Goal: Task Accomplishment & Management: Use online tool/utility

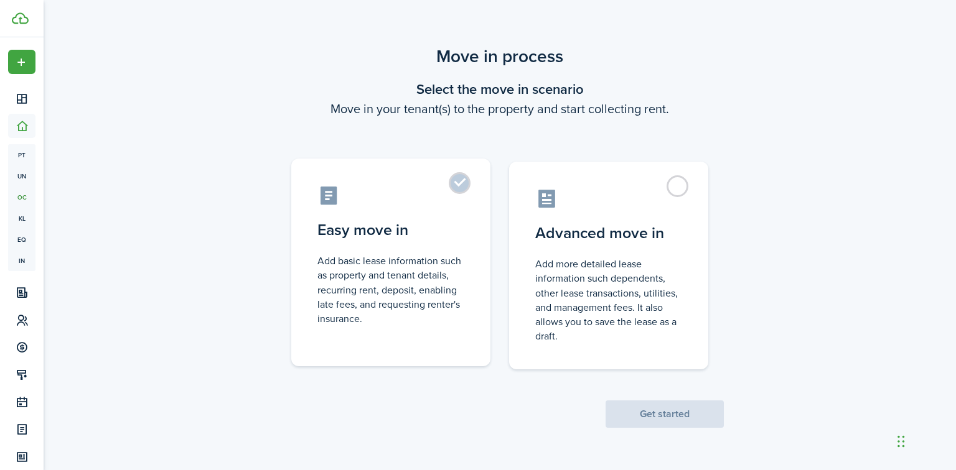
click at [434, 222] on control-radio-card-title "Easy move in" at bounding box center [390, 230] width 147 height 22
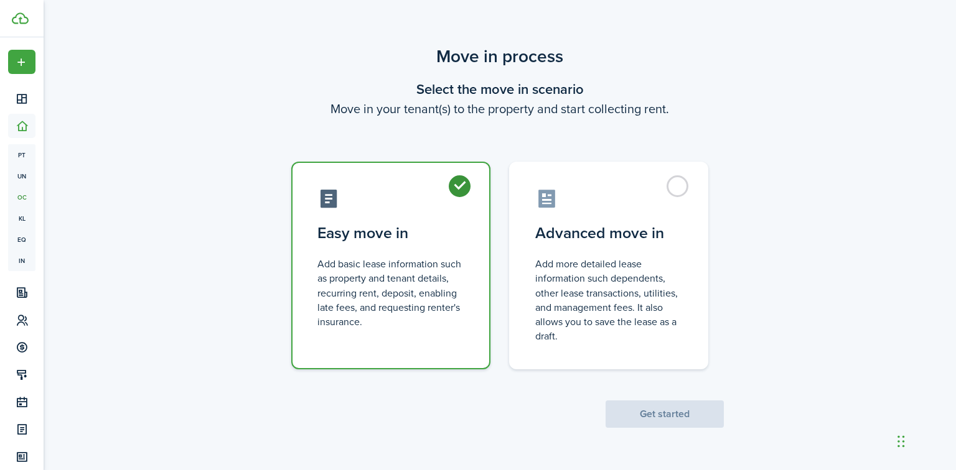
radio input "true"
click at [674, 412] on button "Get started" at bounding box center [664, 414] width 118 height 27
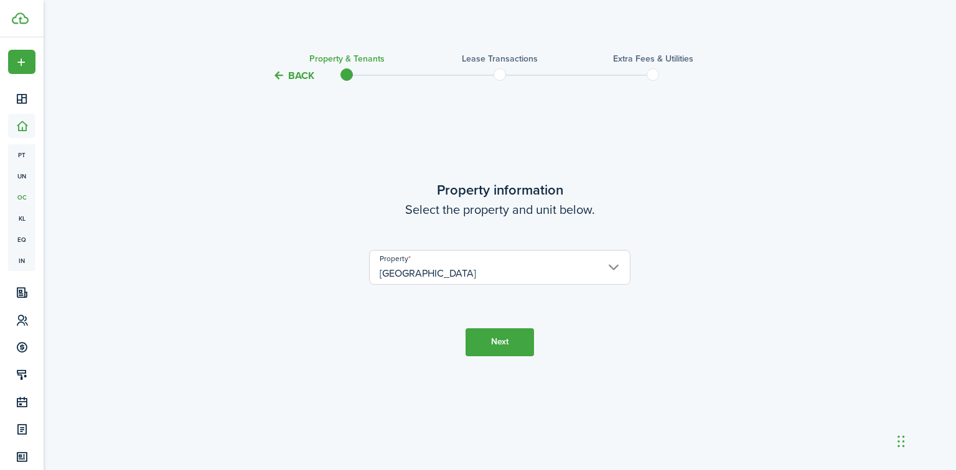
click at [500, 342] on button "Next" at bounding box center [499, 342] width 68 height 28
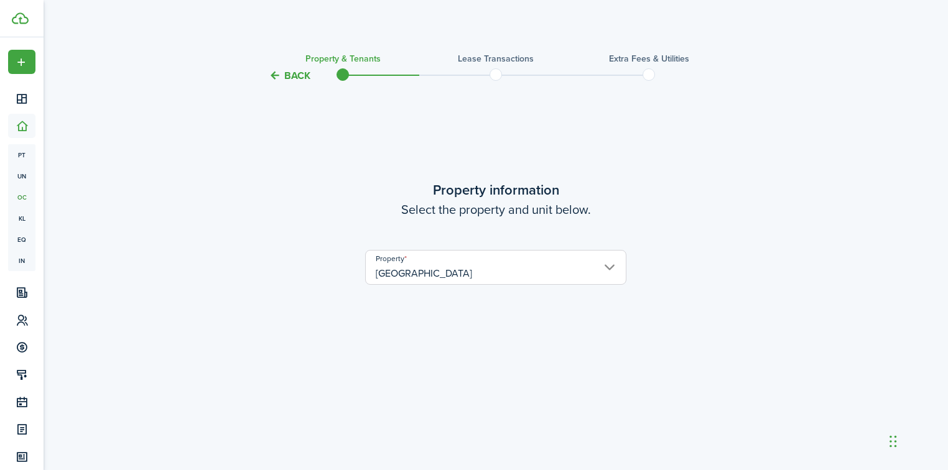
click at [300, 82] on button "Back" at bounding box center [290, 75] width 42 height 13
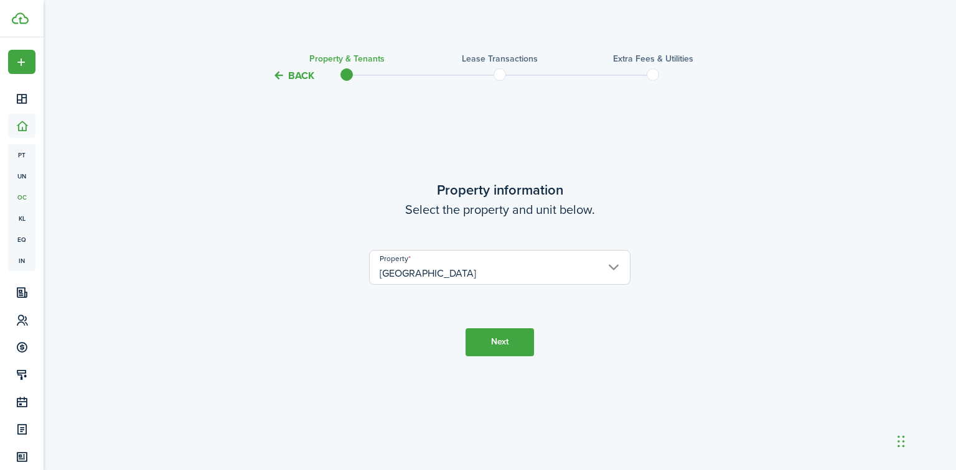
click at [300, 81] on button "Back" at bounding box center [294, 75] width 42 height 13
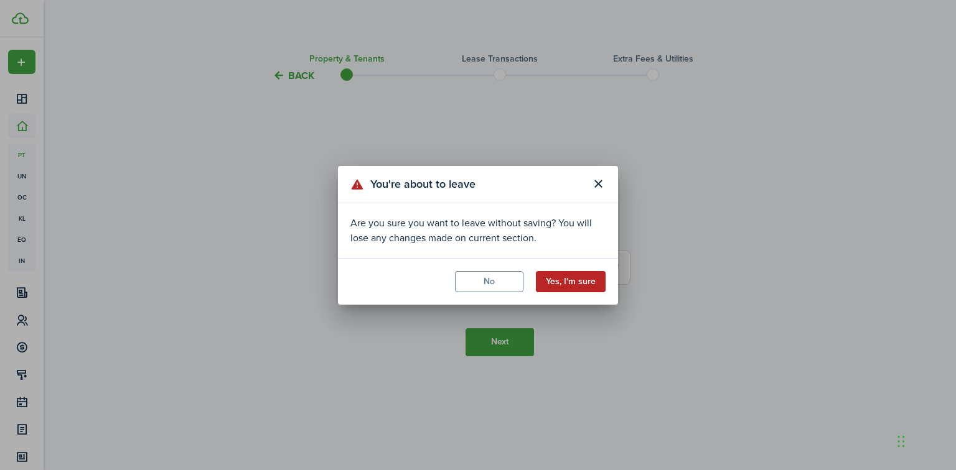
click at [595, 277] on button "Yes, I'm sure" at bounding box center [571, 281] width 70 height 21
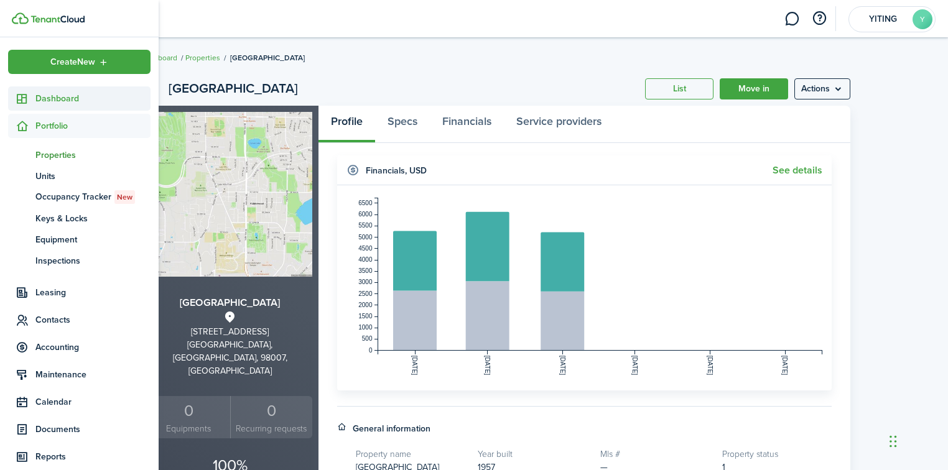
click at [57, 103] on span "Dashboard" at bounding box center [92, 98] width 115 height 13
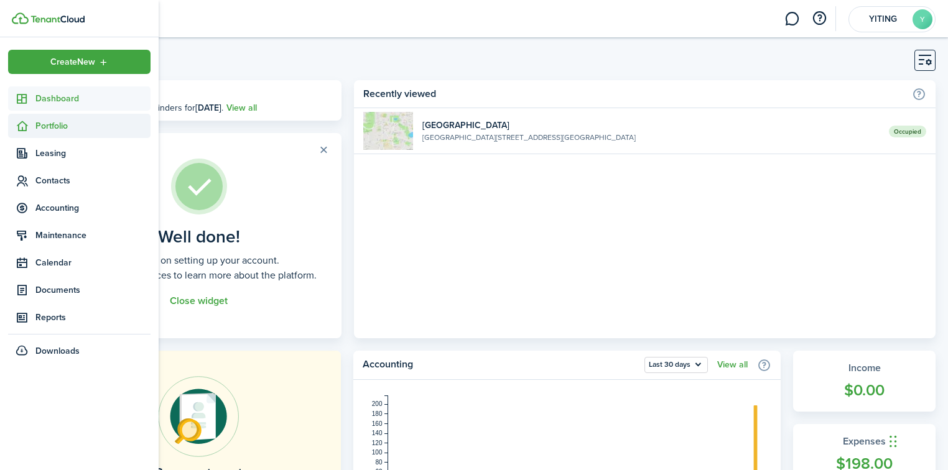
click at [72, 133] on span "Portfolio" at bounding box center [79, 126] width 142 height 24
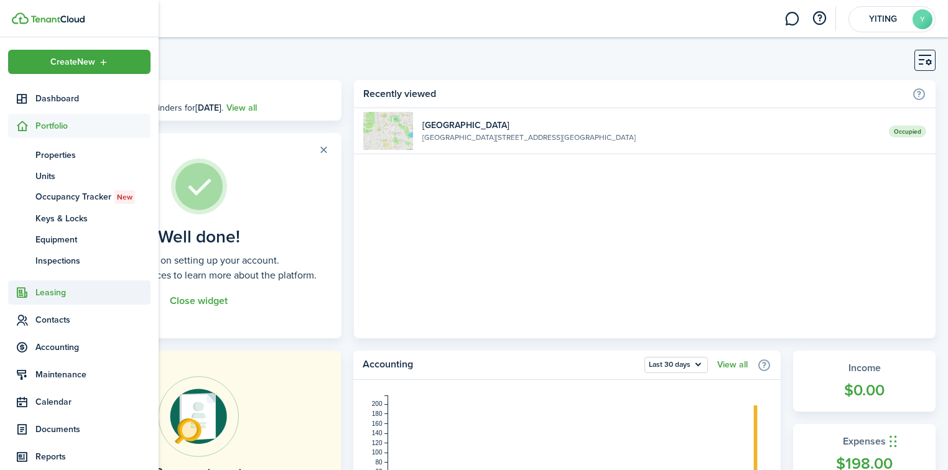
click at [70, 286] on span "Leasing" at bounding box center [92, 292] width 115 height 13
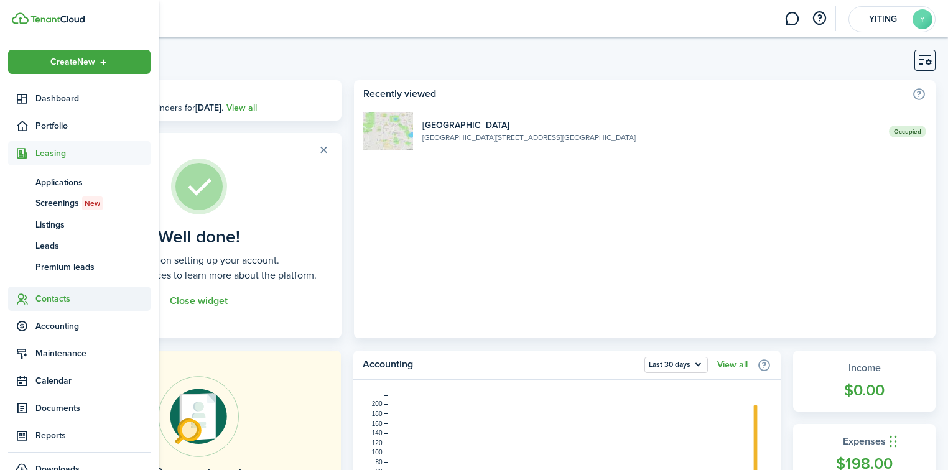
click at [70, 298] on span "Contacts" at bounding box center [92, 298] width 115 height 13
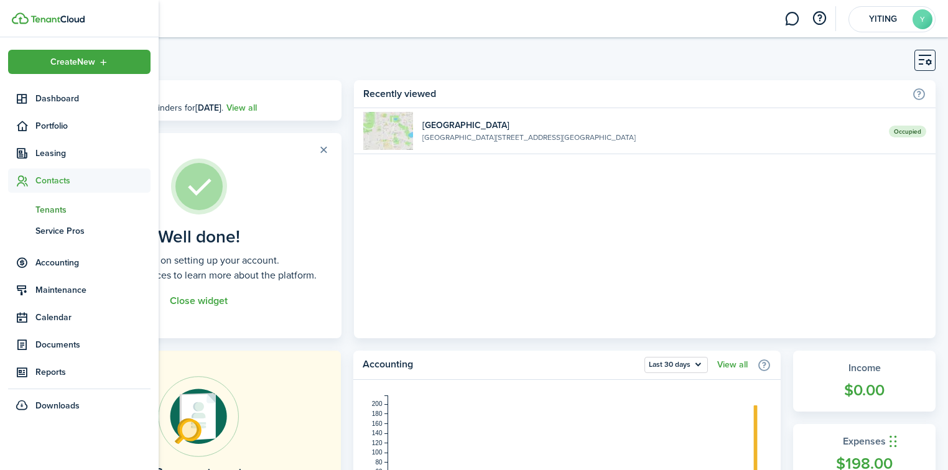
click at [57, 212] on span "Tenants" at bounding box center [92, 209] width 115 height 13
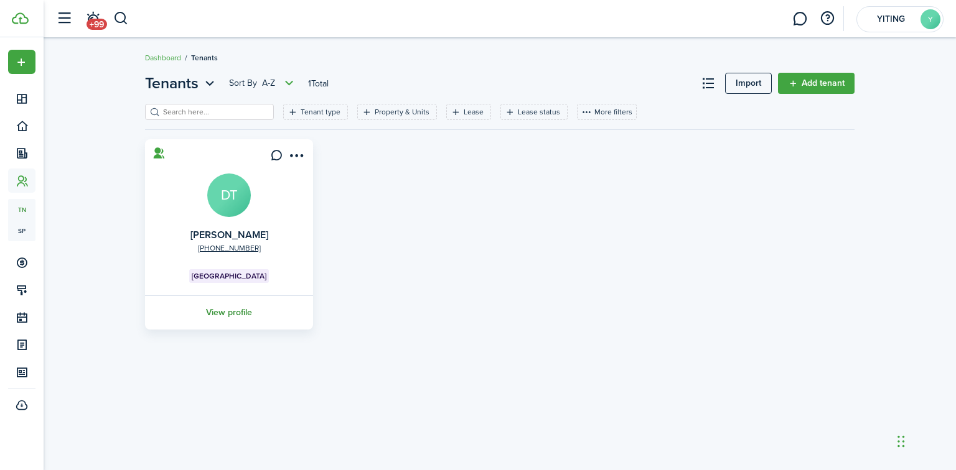
click at [236, 317] on link "View profile" at bounding box center [229, 313] width 172 height 34
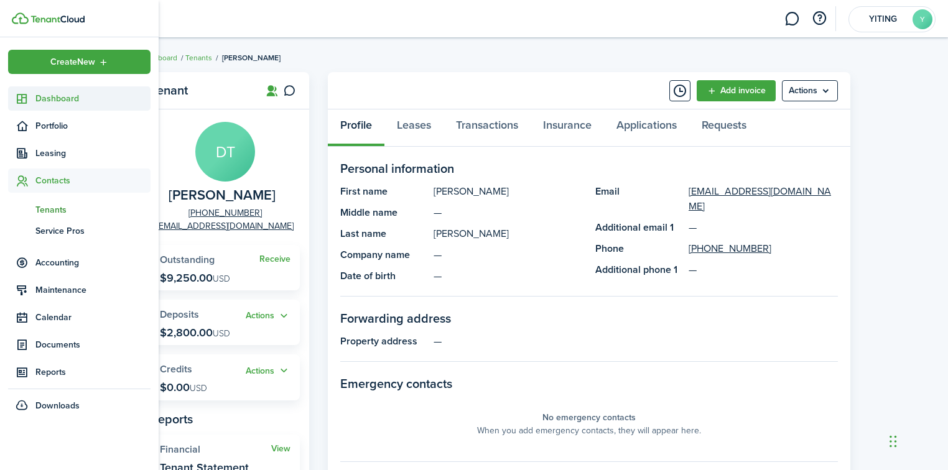
click at [70, 96] on span "Dashboard" at bounding box center [92, 98] width 115 height 13
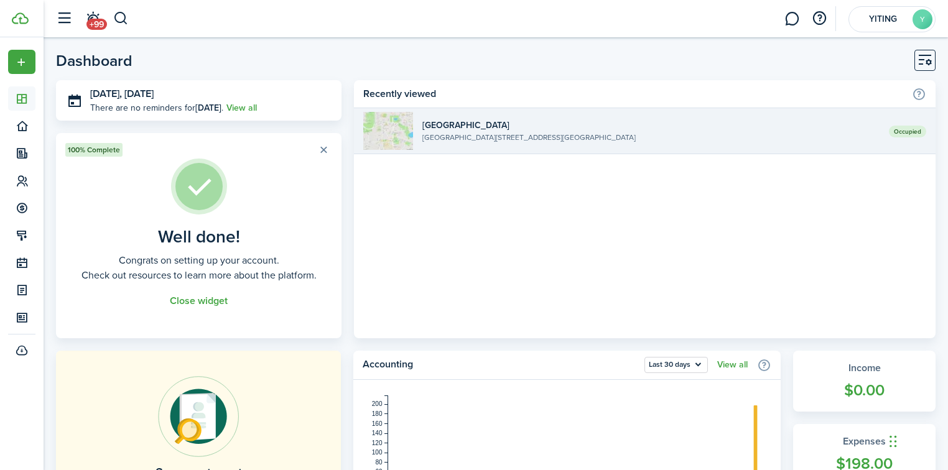
click at [792, 147] on link "Occupied [GEOGRAPHIC_DATA] [STREET_ADDRESS]" at bounding box center [645, 131] width 582 height 46
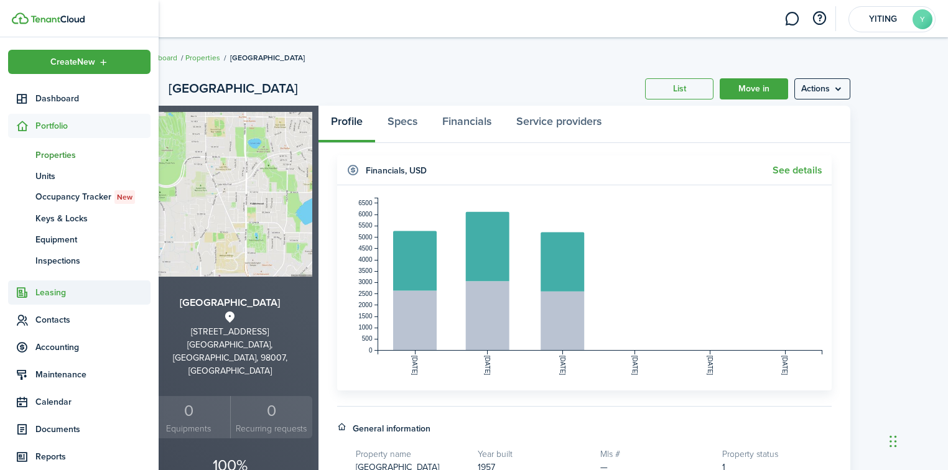
click at [94, 294] on span "Leasing" at bounding box center [92, 292] width 115 height 13
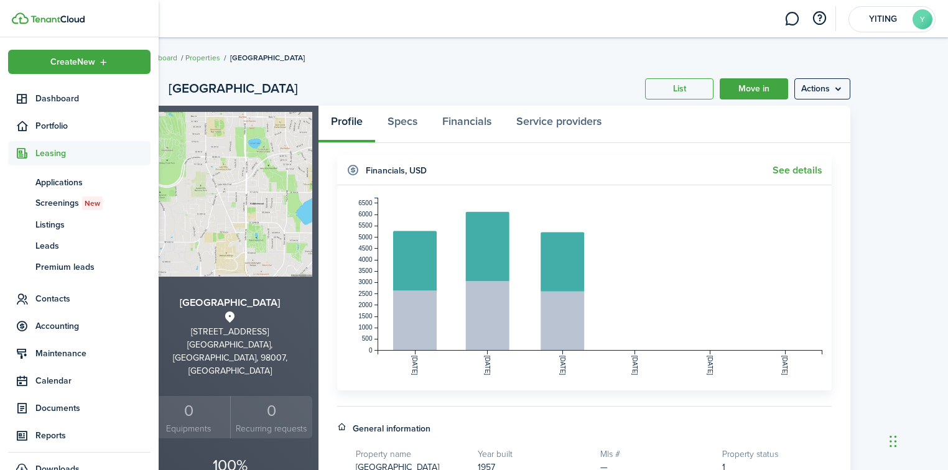
click at [94, 294] on span "Contacts" at bounding box center [92, 298] width 115 height 13
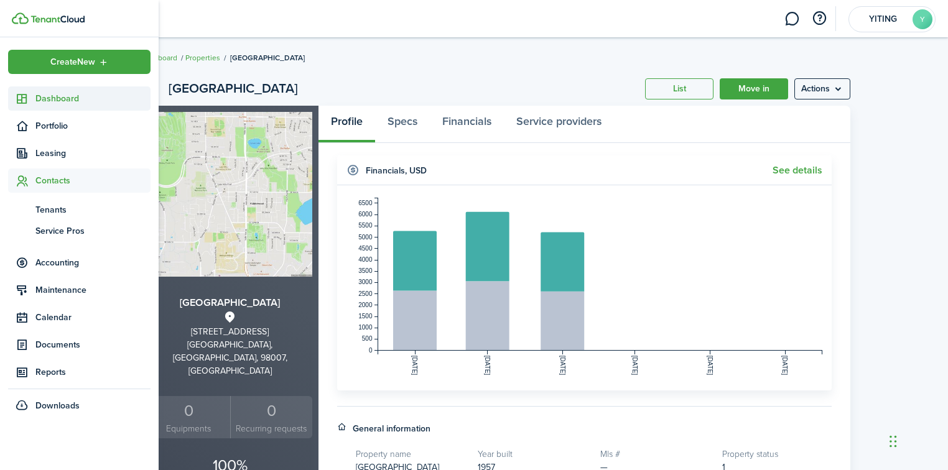
click at [81, 101] on span "Dashboard" at bounding box center [92, 98] width 115 height 13
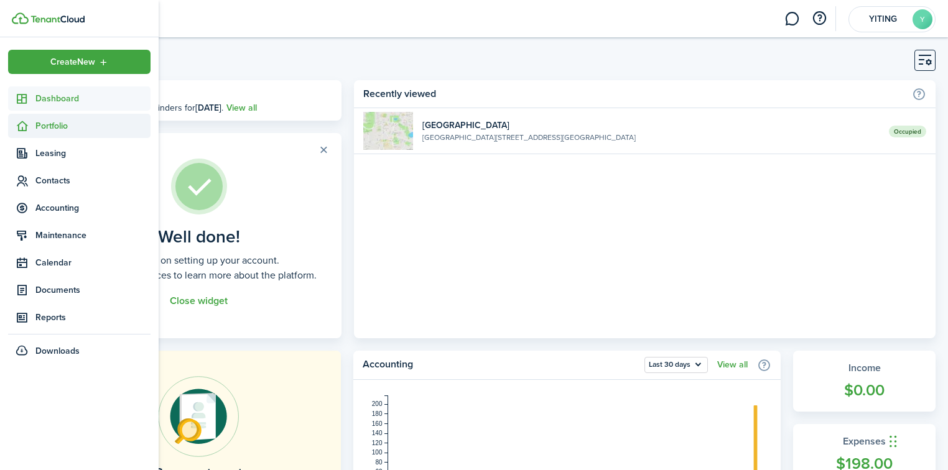
click at [50, 123] on span "Portfolio" at bounding box center [92, 125] width 115 height 13
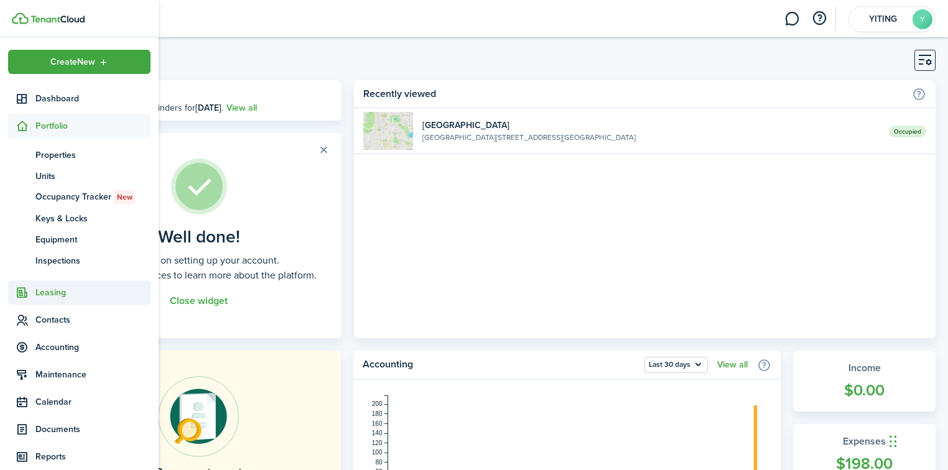
click at [76, 294] on span "Leasing" at bounding box center [92, 292] width 115 height 13
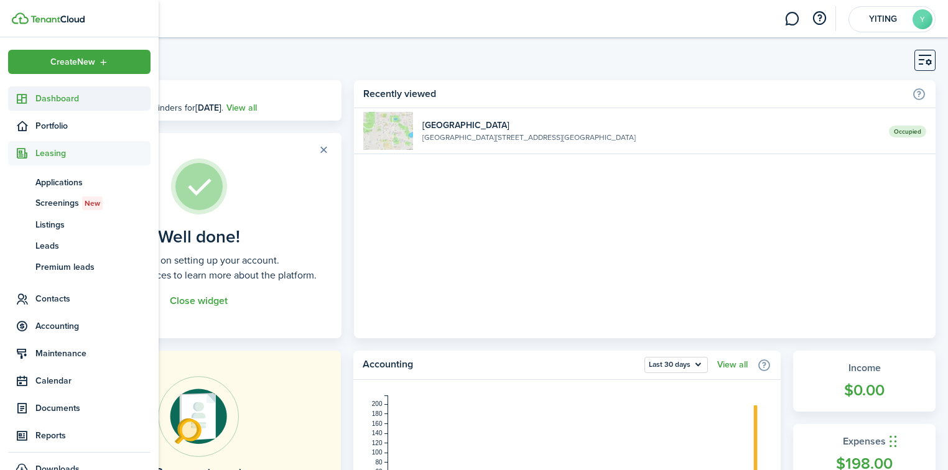
click at [63, 102] on span "Dashboard" at bounding box center [92, 98] width 115 height 13
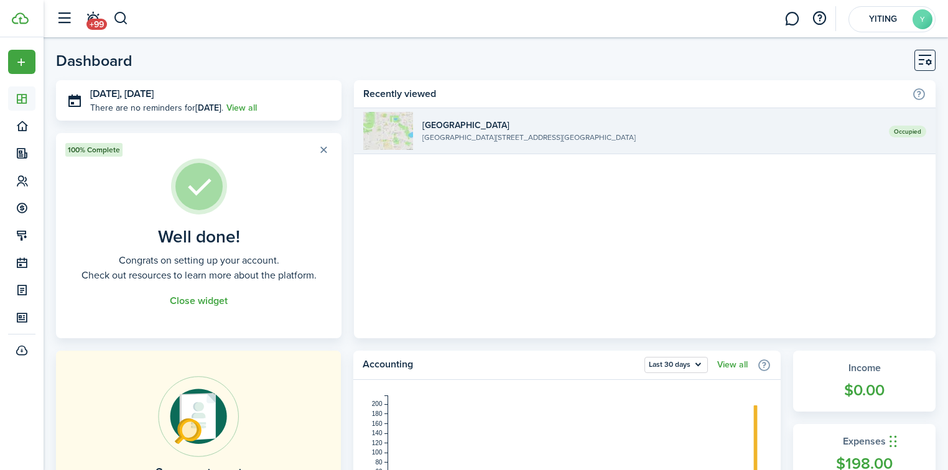
click at [738, 136] on widget-list-item-description "[GEOGRAPHIC_DATA][STREET_ADDRESS][GEOGRAPHIC_DATA]" at bounding box center [650, 137] width 457 height 11
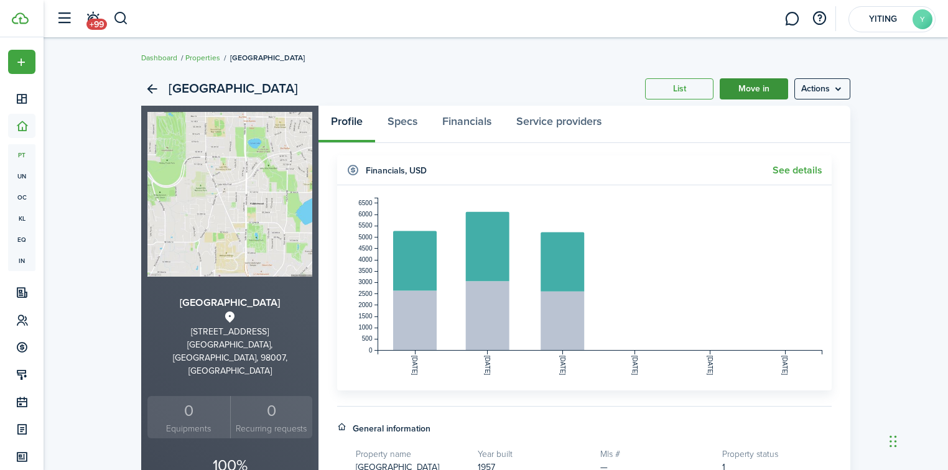
click at [752, 92] on link "Move in" at bounding box center [754, 88] width 68 height 21
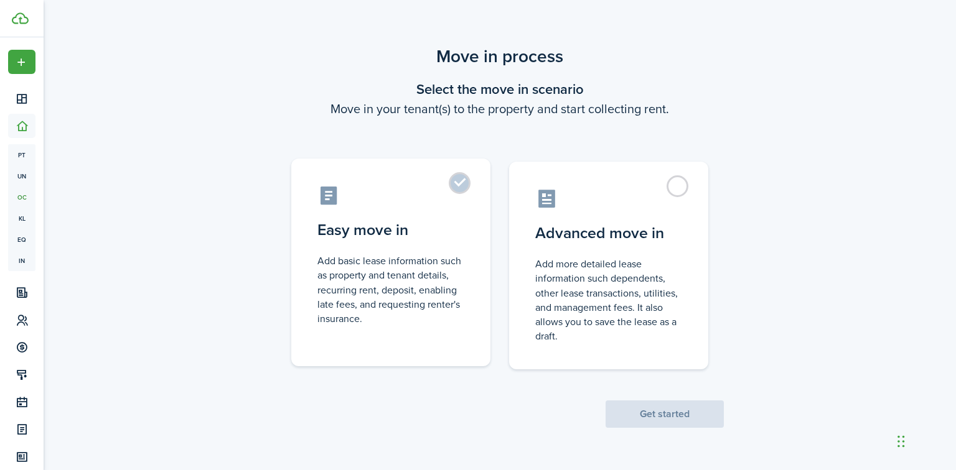
click at [483, 187] on label "Easy move in Add basic lease information such as property and tenant details, r…" at bounding box center [390, 263] width 199 height 208
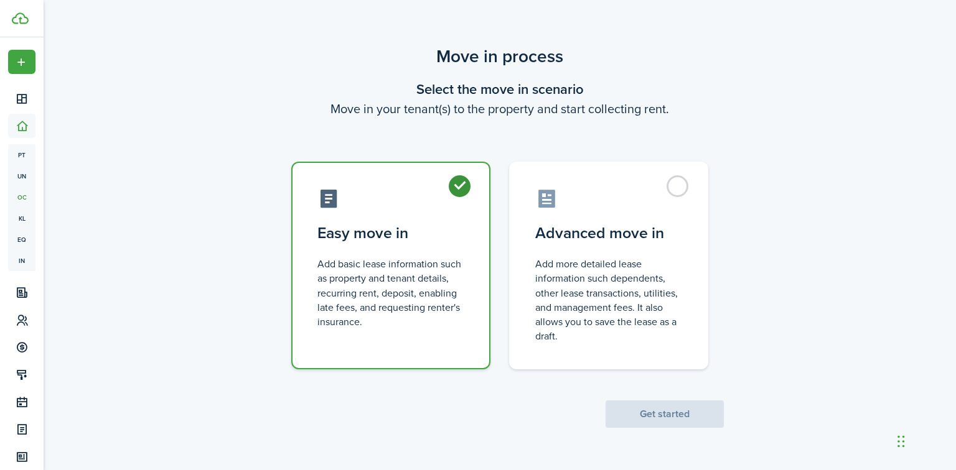
radio input "true"
click at [674, 419] on button "Get started" at bounding box center [664, 414] width 118 height 27
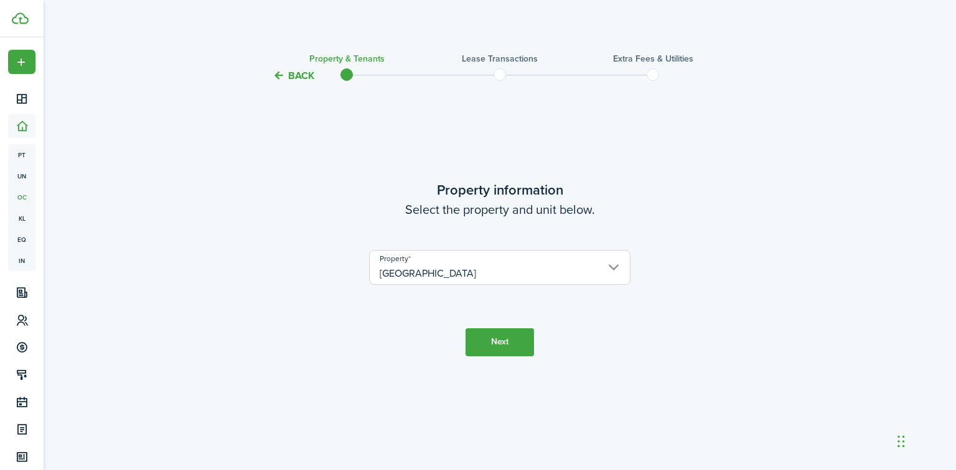
click at [505, 353] on button "Next" at bounding box center [499, 342] width 68 height 28
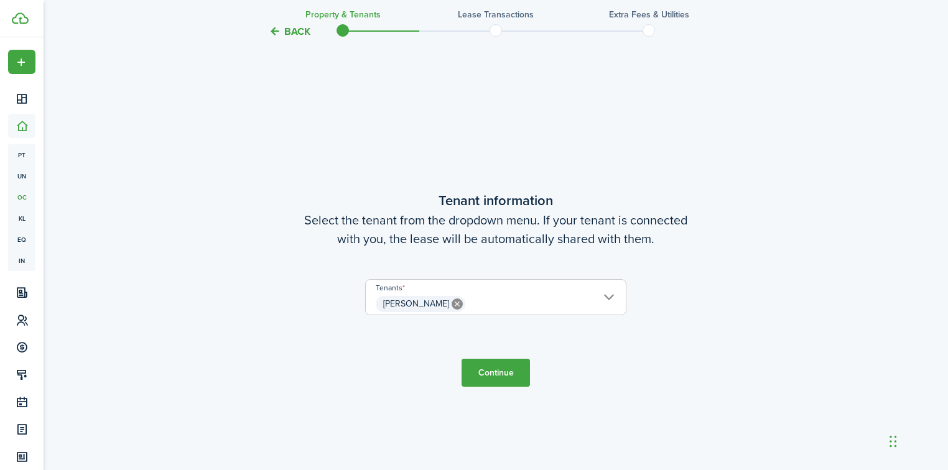
scroll to position [387, 0]
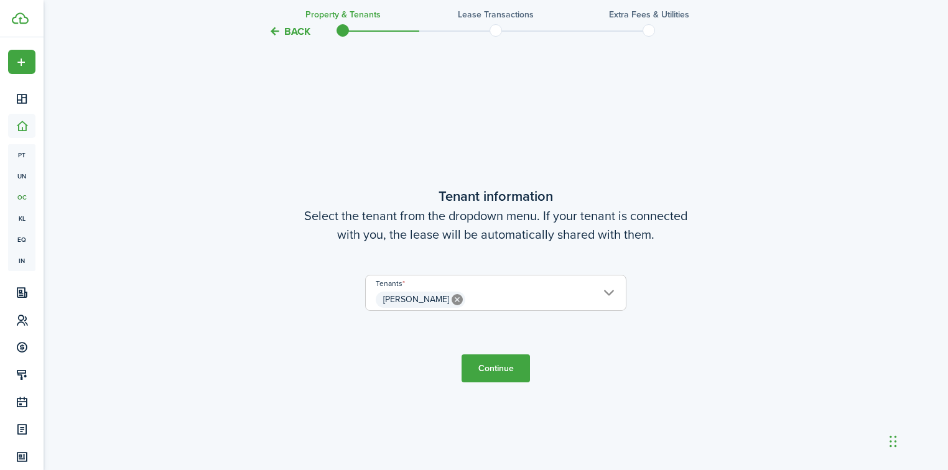
click at [503, 373] on button "Continue" at bounding box center [496, 369] width 68 height 28
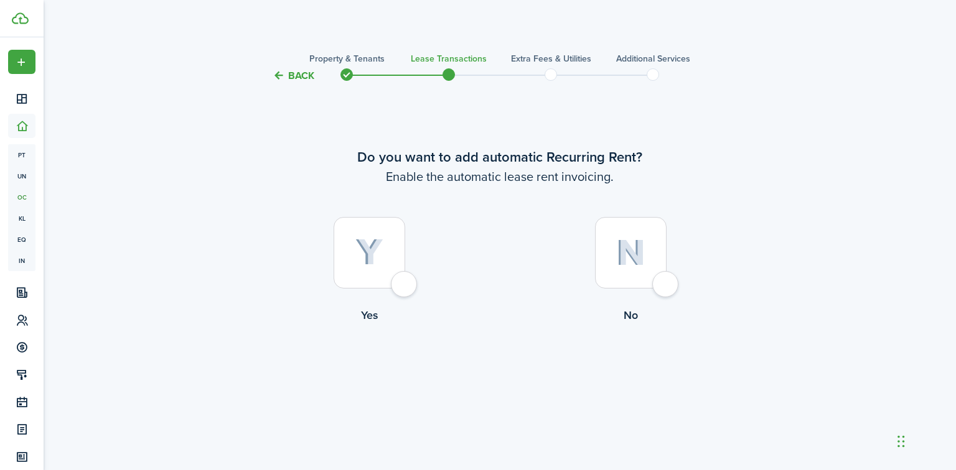
click at [292, 76] on button "Back" at bounding box center [294, 75] width 42 height 13
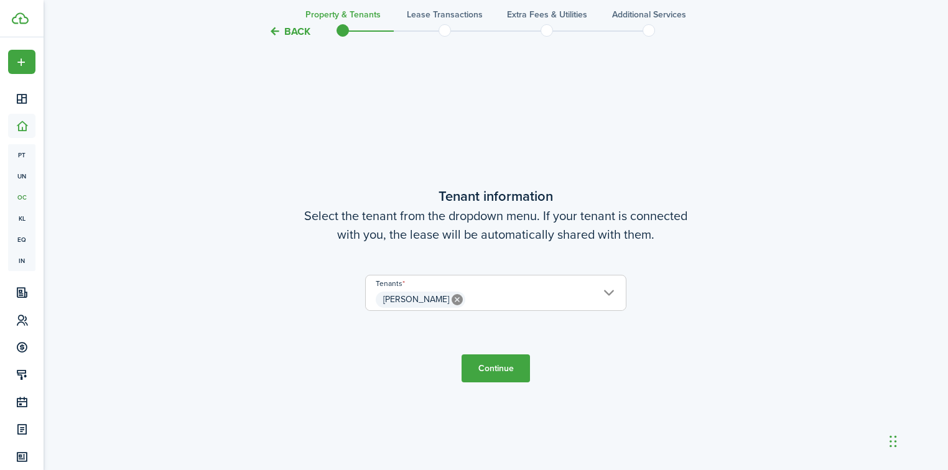
click at [295, 36] on button "Back" at bounding box center [290, 31] width 42 height 13
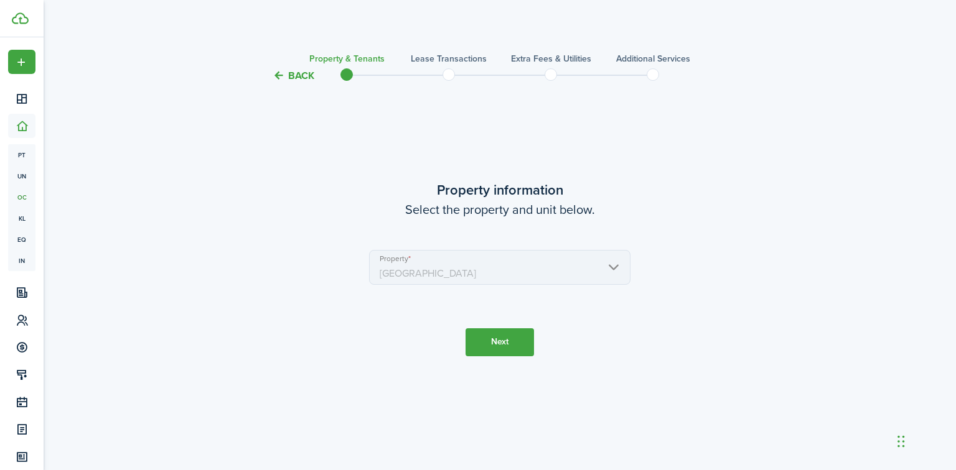
click at [297, 82] on button "Back" at bounding box center [294, 75] width 42 height 13
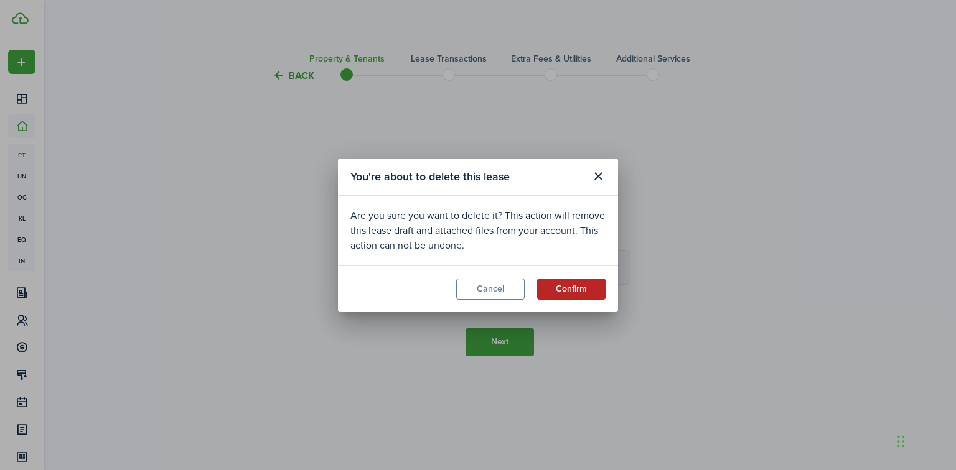
click at [571, 281] on button "Confirm" at bounding box center [571, 289] width 68 height 21
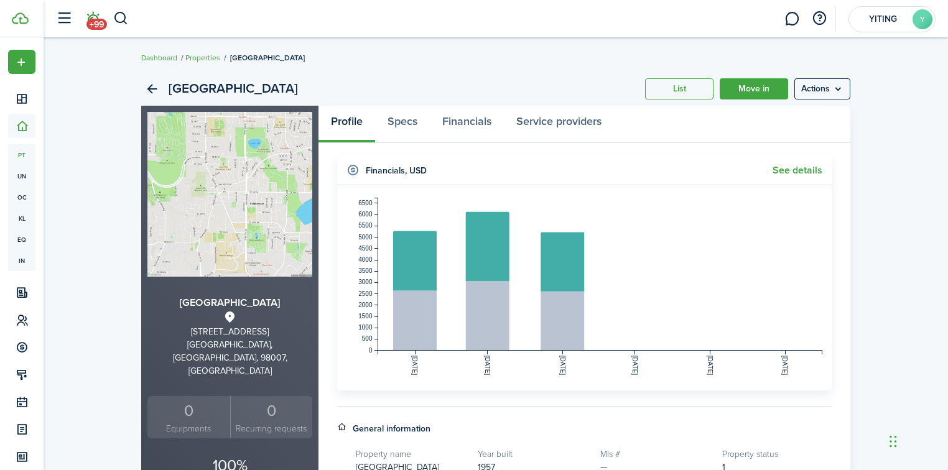
click at [99, 20] on span "+99" at bounding box center [96, 24] width 21 height 11
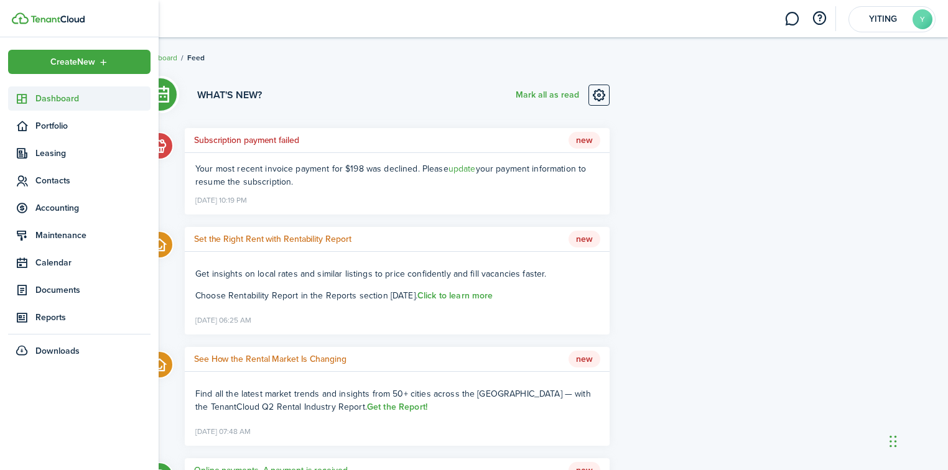
click at [79, 107] on link "Dashboard" at bounding box center [79, 98] width 142 height 24
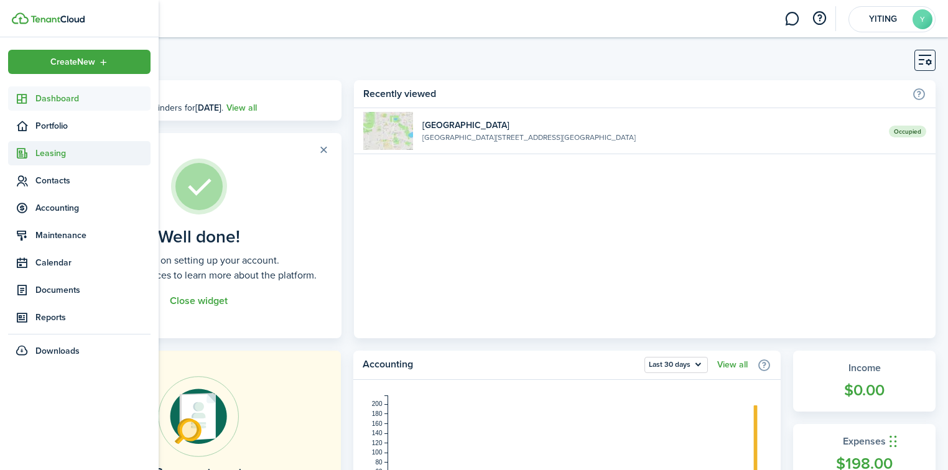
click at [49, 152] on span "Leasing" at bounding box center [92, 153] width 115 height 13
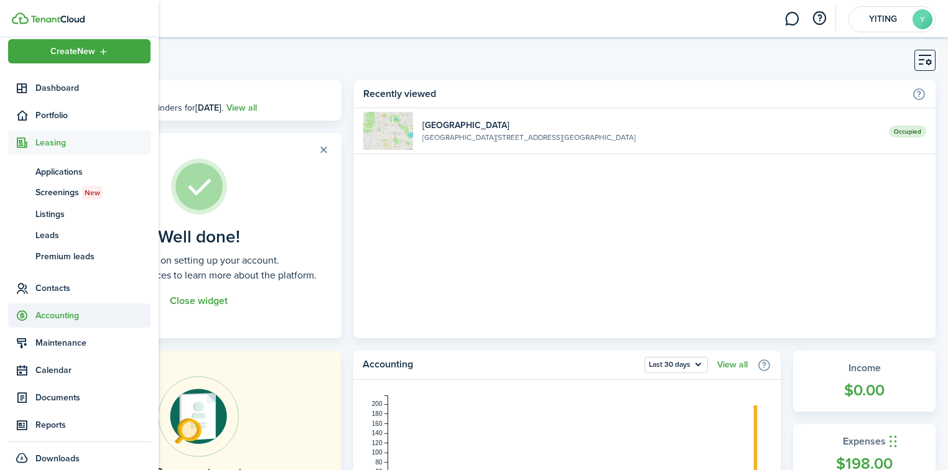
scroll to position [21, 0]
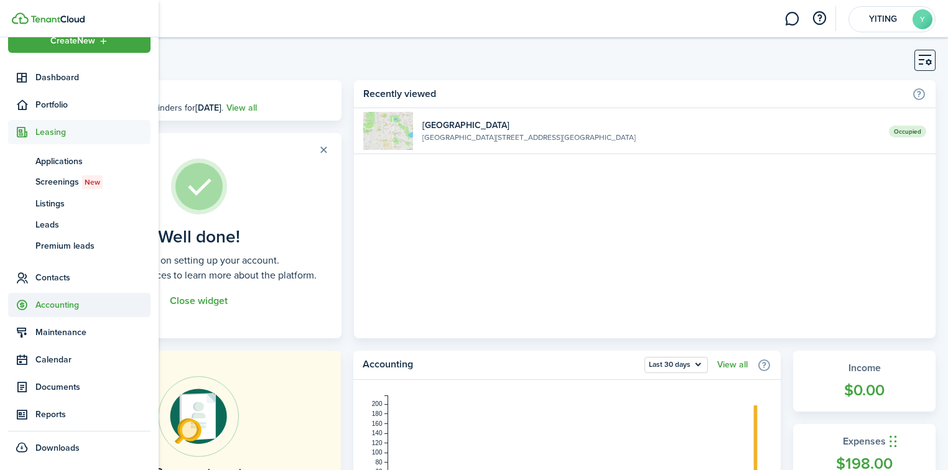
click at [116, 302] on span "Accounting" at bounding box center [92, 305] width 115 height 13
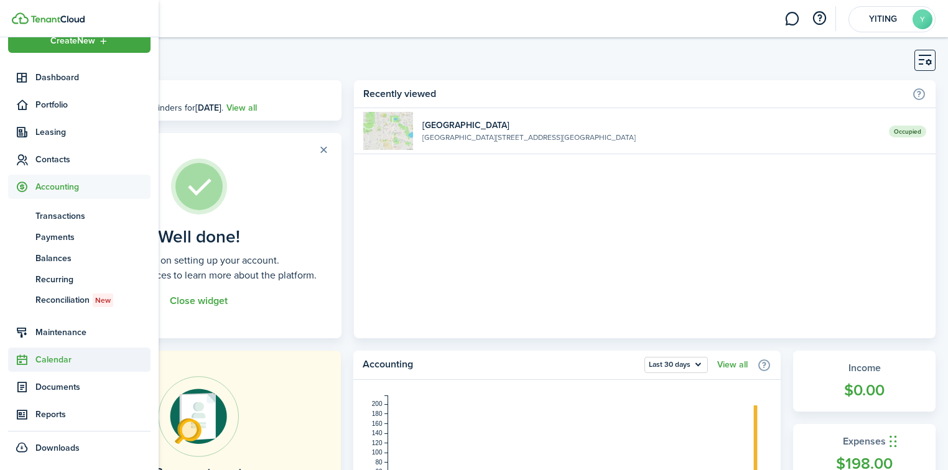
scroll to position [0, 0]
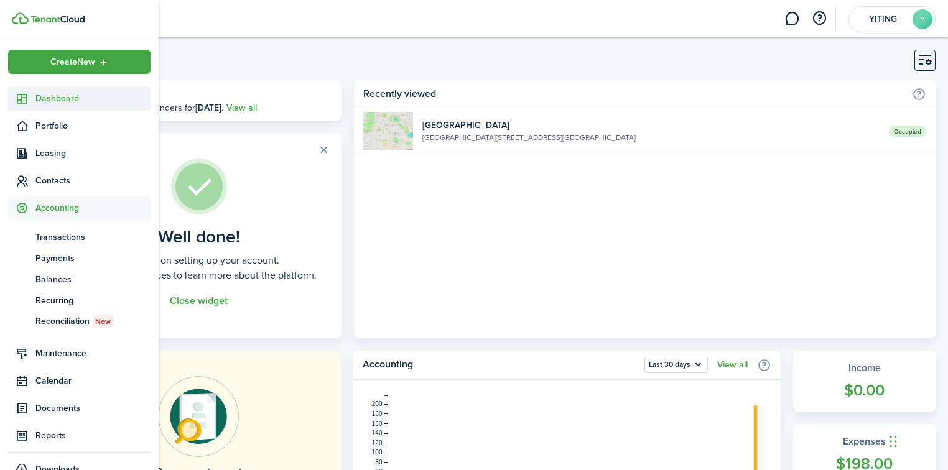
click at [134, 103] on span "Dashboard" at bounding box center [92, 98] width 115 height 13
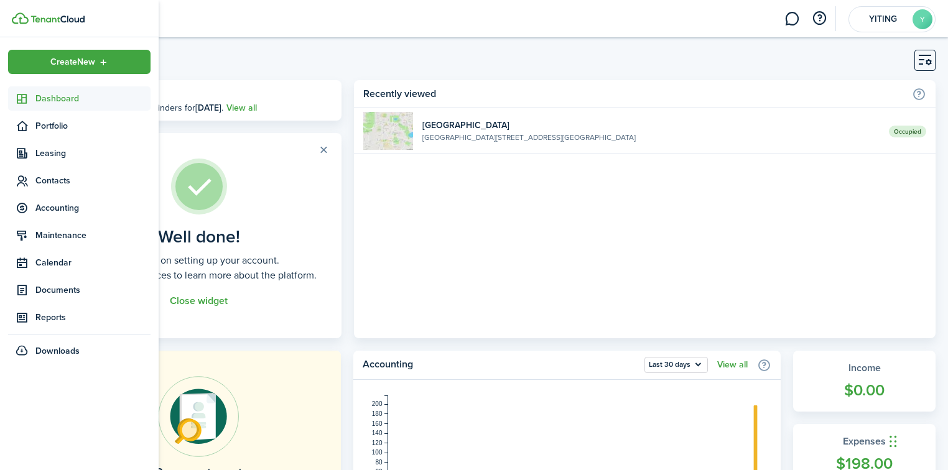
click at [134, 103] on span "Dashboard" at bounding box center [92, 98] width 115 height 13
click at [35, 98] on sidebar-link-icon at bounding box center [21, 98] width 27 height 13
click at [41, 149] on span "Leasing" at bounding box center [92, 153] width 115 height 13
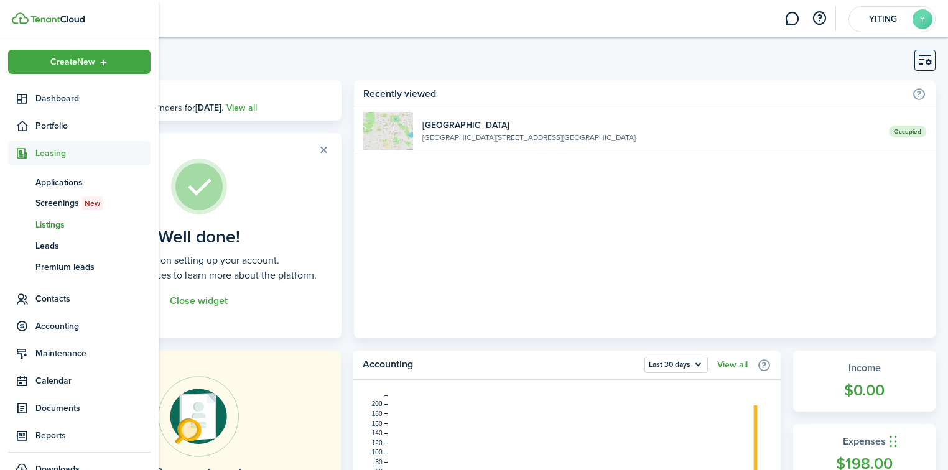
click at [44, 225] on span "Listings" at bounding box center [92, 224] width 115 height 13
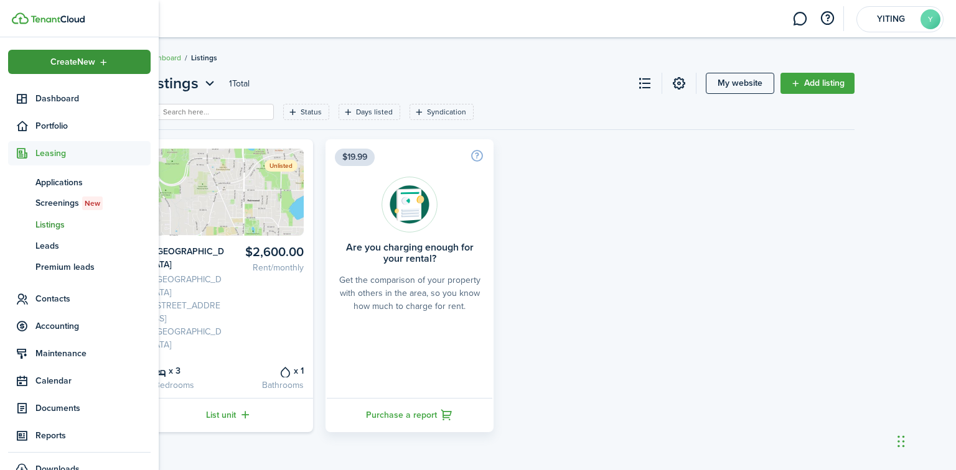
click at [77, 65] on span "Create New" at bounding box center [72, 62] width 45 height 9
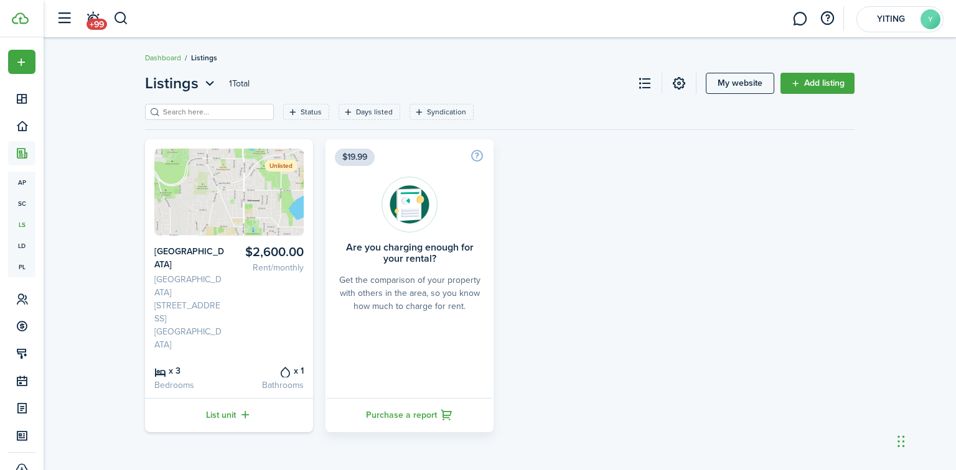
click at [618, 240] on div "Unlisted $2,600.00 Rent/monthly [GEOGRAPHIC_DATA] [STREET_ADDRESS] x 3 Bedrooms…" at bounding box center [500, 285] width 722 height 293
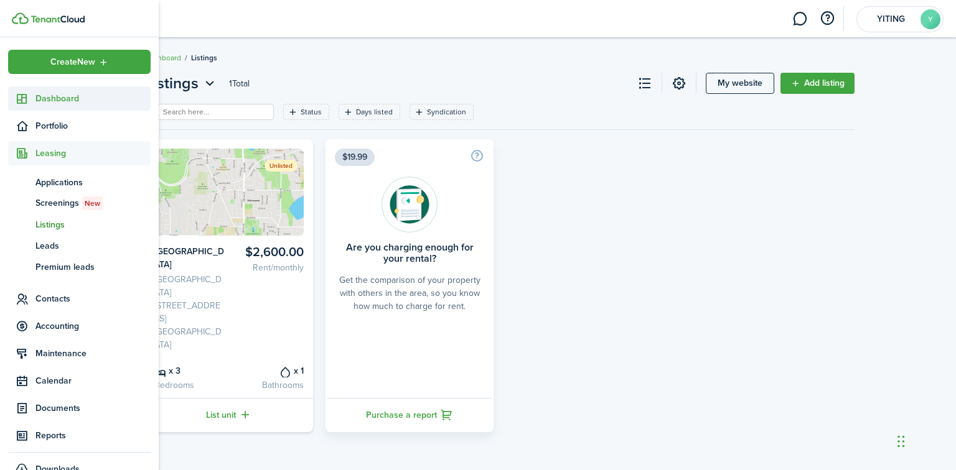
click at [60, 101] on span "Dashboard" at bounding box center [92, 98] width 115 height 13
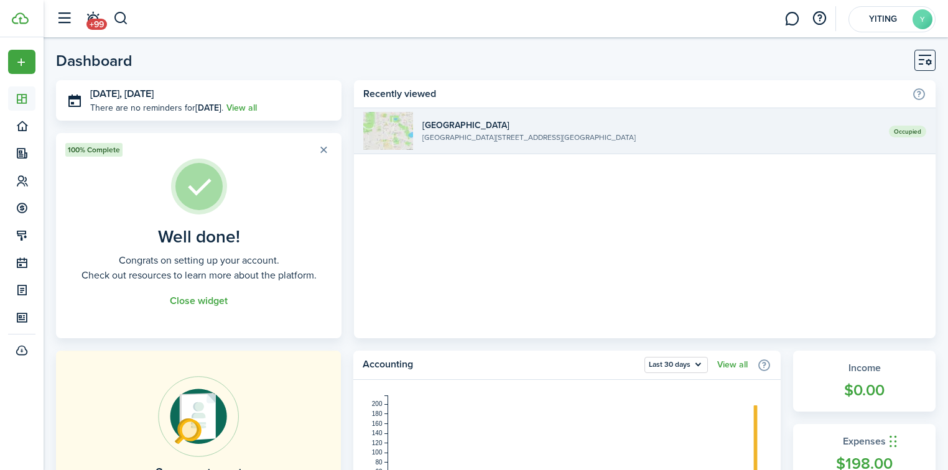
drag, startPoint x: 802, startPoint y: 148, endPoint x: 754, endPoint y: 129, distance: 51.4
click at [754, 129] on widget-list-item-title "[GEOGRAPHIC_DATA]" at bounding box center [650, 125] width 457 height 13
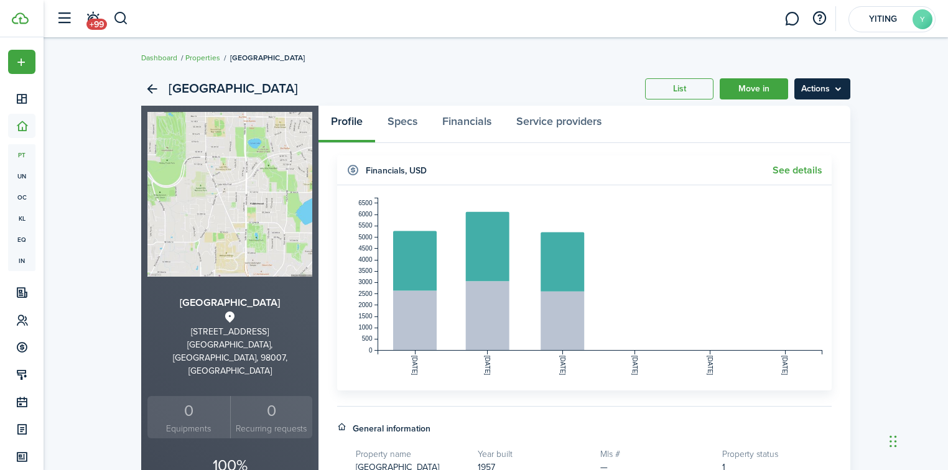
click at [831, 95] on menu-btn "Actions" at bounding box center [822, 88] width 56 height 21
click at [827, 95] on menu-btn "Actions" at bounding box center [822, 88] width 56 height 21
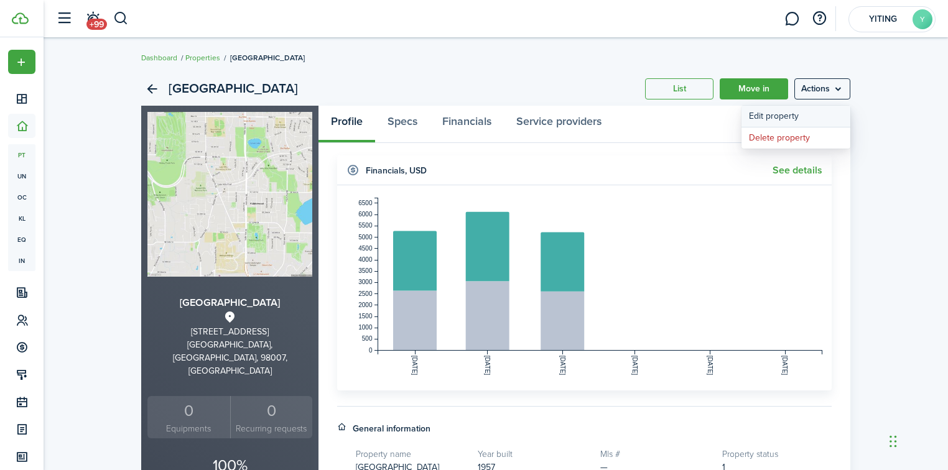
click at [822, 114] on link "Edit property" at bounding box center [796, 116] width 109 height 21
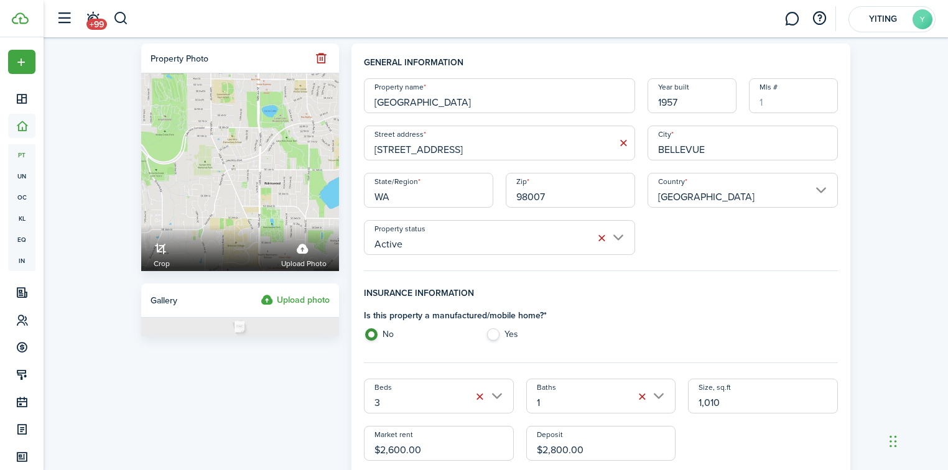
click at [109, 22] on header-control-items "+99" at bounding box center [89, 19] width 79 height 32
click at [99, 22] on span "+99" at bounding box center [96, 24] width 21 height 11
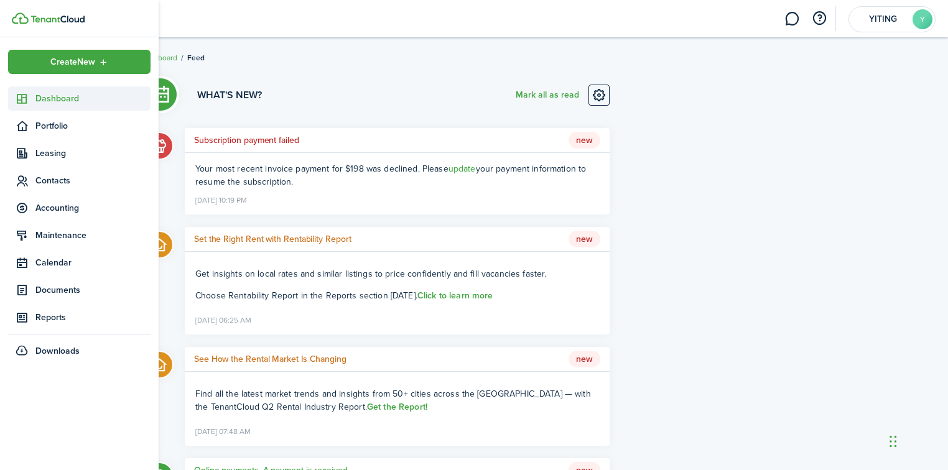
click at [45, 108] on link "Dashboard" at bounding box center [79, 98] width 142 height 24
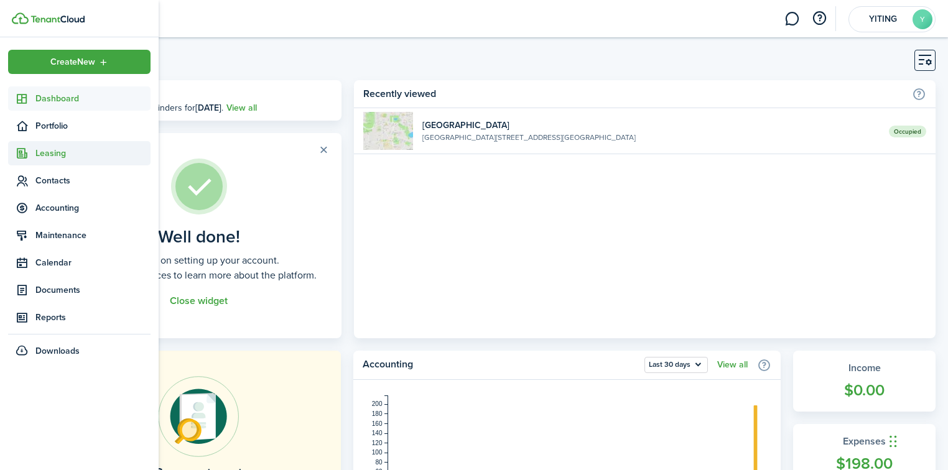
click at [91, 154] on span "Leasing" at bounding box center [92, 153] width 115 height 13
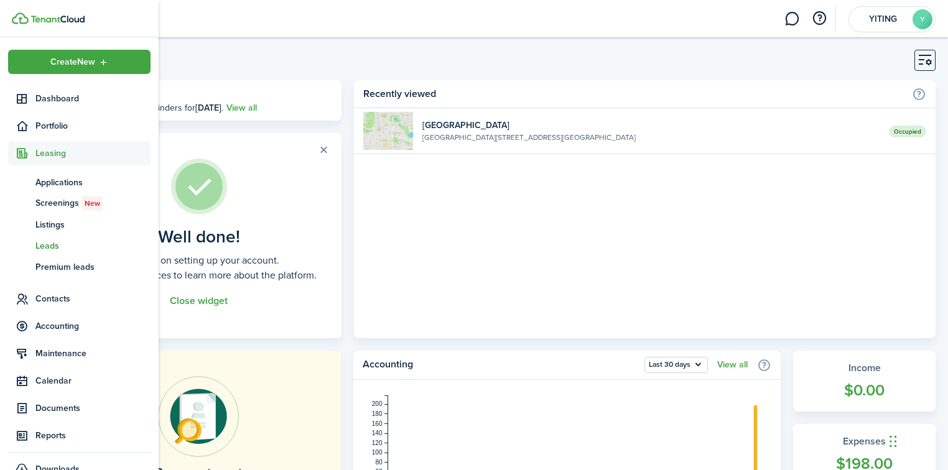
click at [52, 251] on span "Leads" at bounding box center [92, 246] width 115 height 13
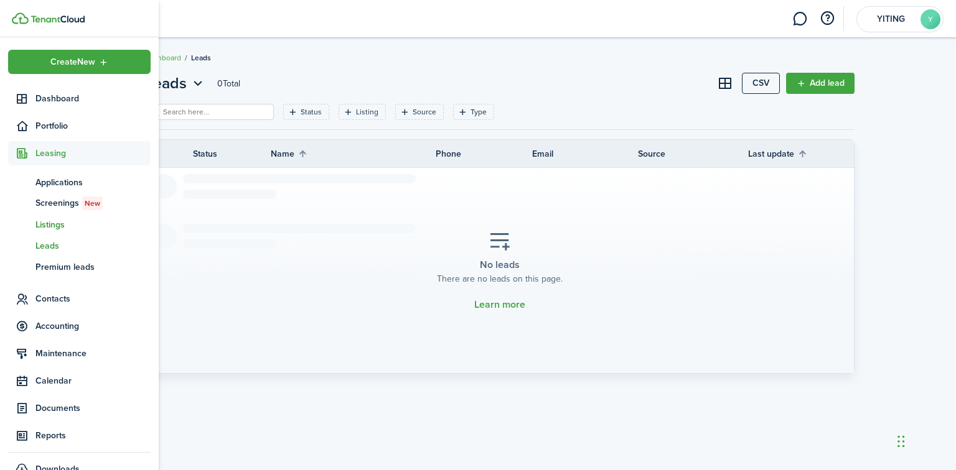
click at [42, 219] on span "Listings" at bounding box center [92, 224] width 115 height 13
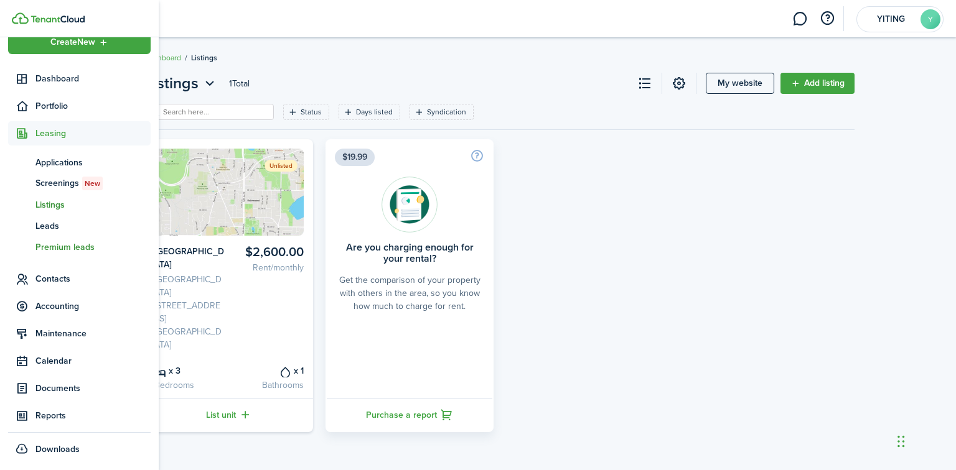
scroll to position [21, 0]
click at [72, 360] on span "Calendar" at bounding box center [92, 359] width 115 height 13
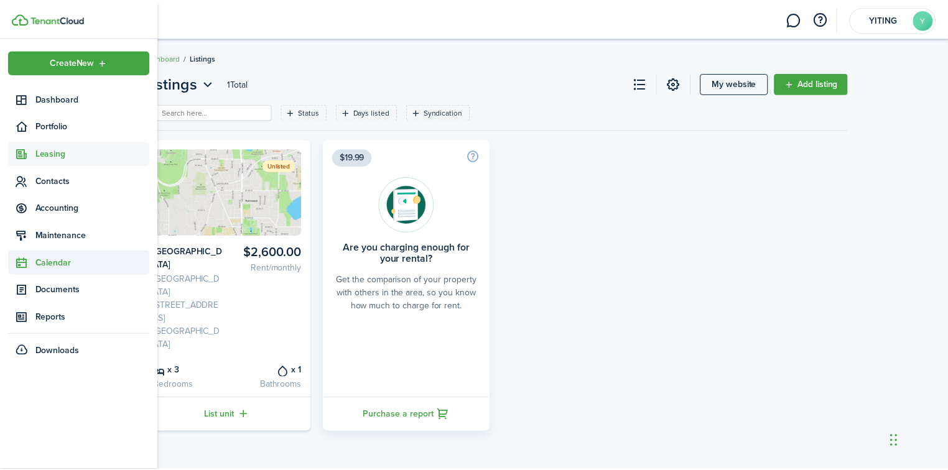
scroll to position [0, 0]
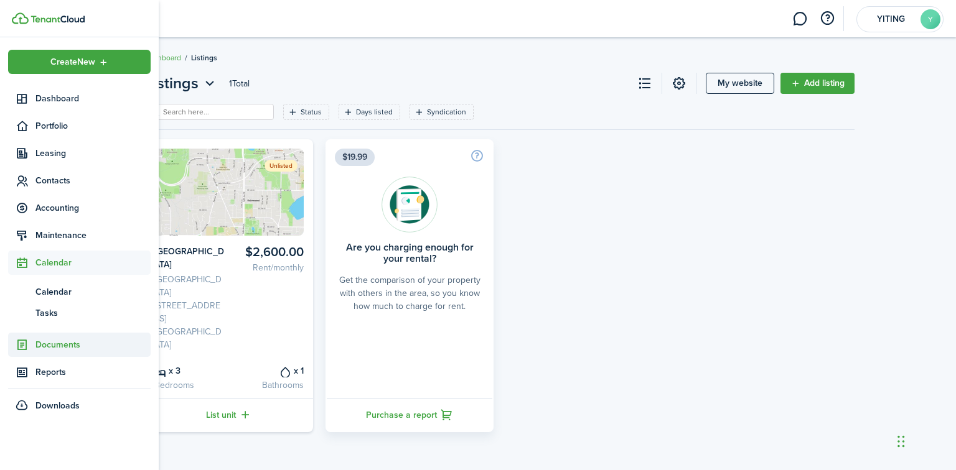
click at [75, 341] on span "Documents" at bounding box center [92, 344] width 115 height 13
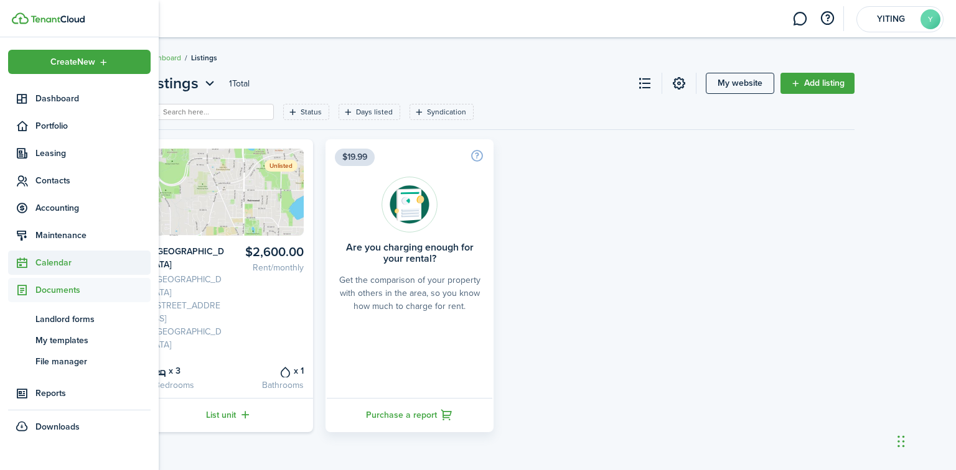
click at [87, 267] on span "Calendar" at bounding box center [92, 262] width 115 height 13
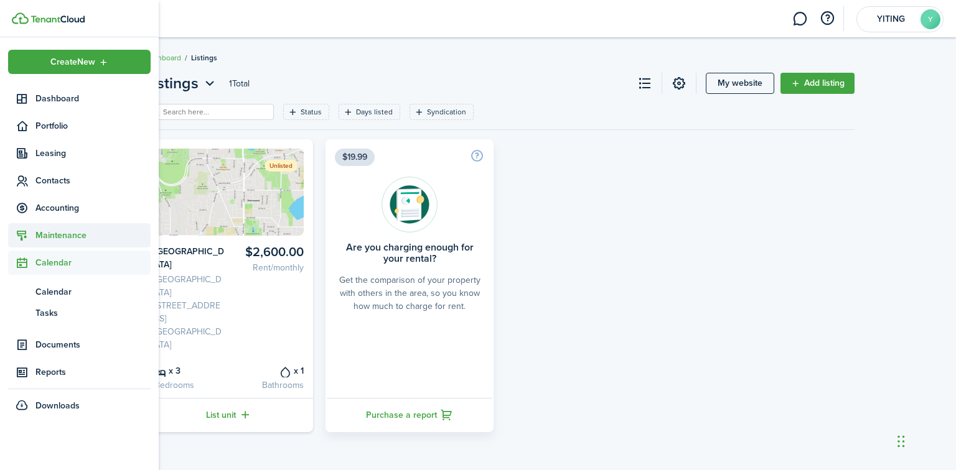
click at [90, 239] on span "Maintenance" at bounding box center [92, 235] width 115 height 13
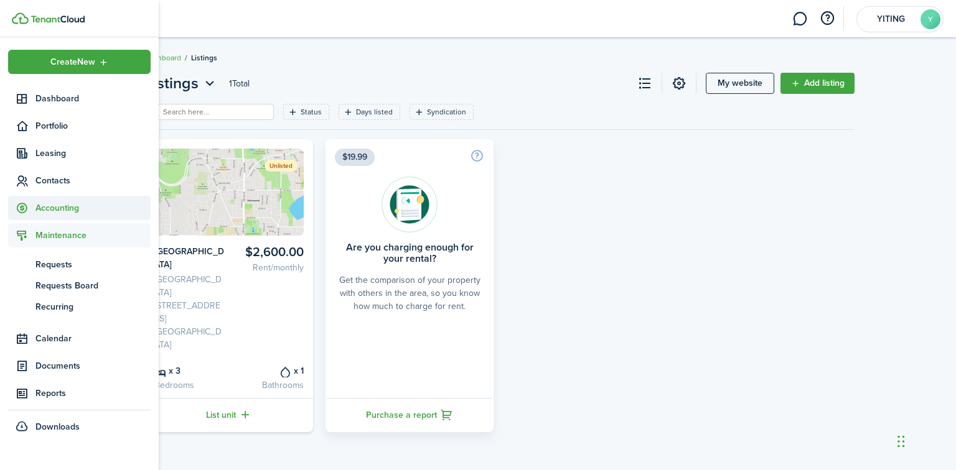
click at [90, 206] on span "Accounting" at bounding box center [92, 208] width 115 height 13
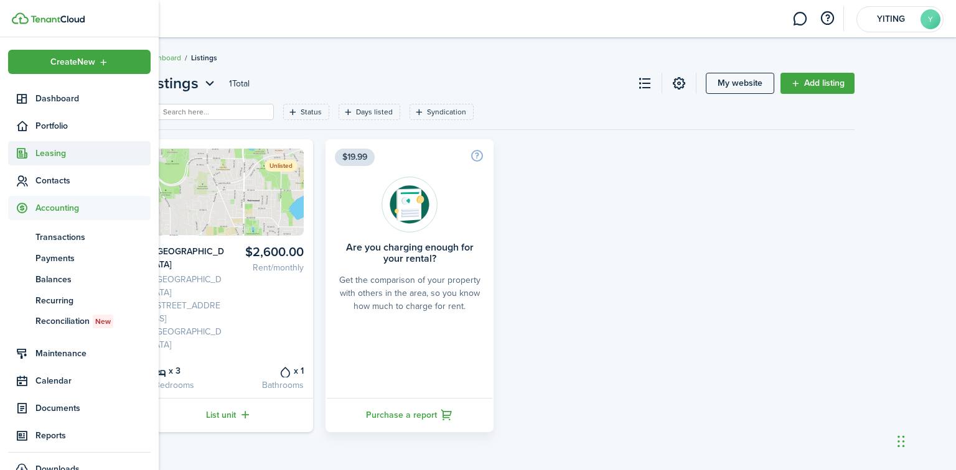
click at [82, 150] on span "Leasing" at bounding box center [92, 153] width 115 height 13
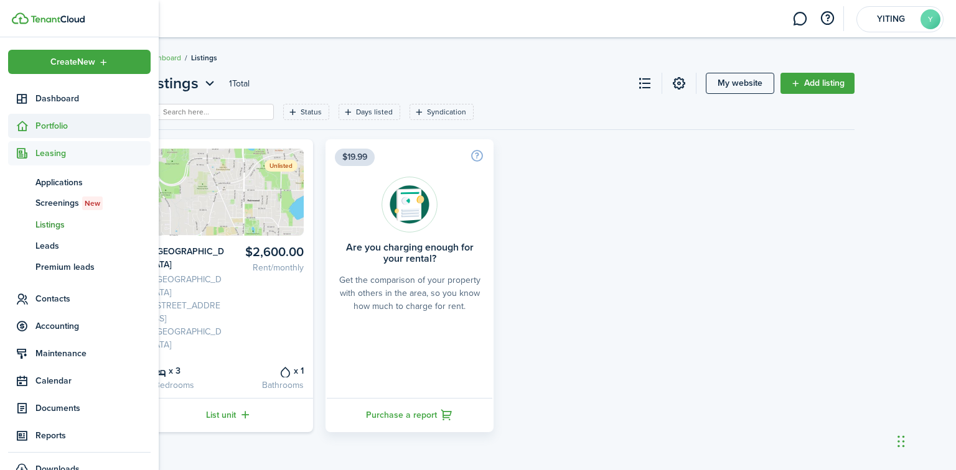
click at [82, 119] on span "Portfolio" at bounding box center [92, 125] width 115 height 13
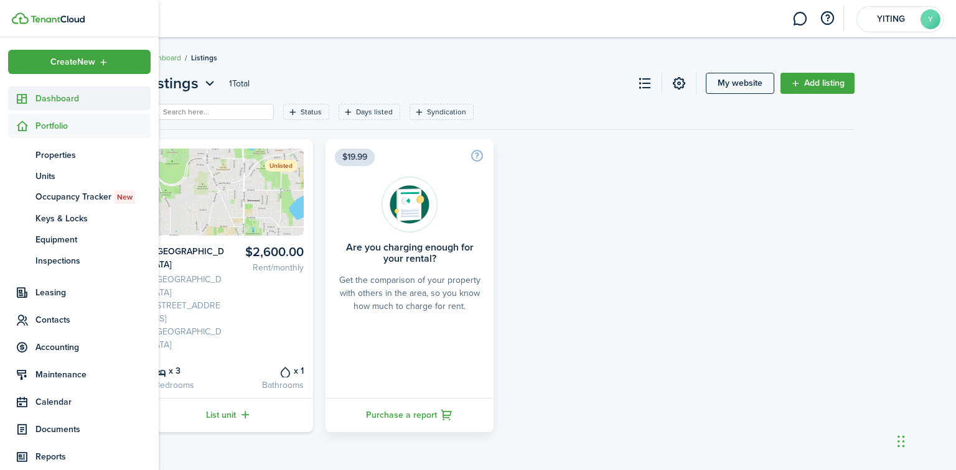
click at [67, 102] on span "Dashboard" at bounding box center [92, 98] width 115 height 13
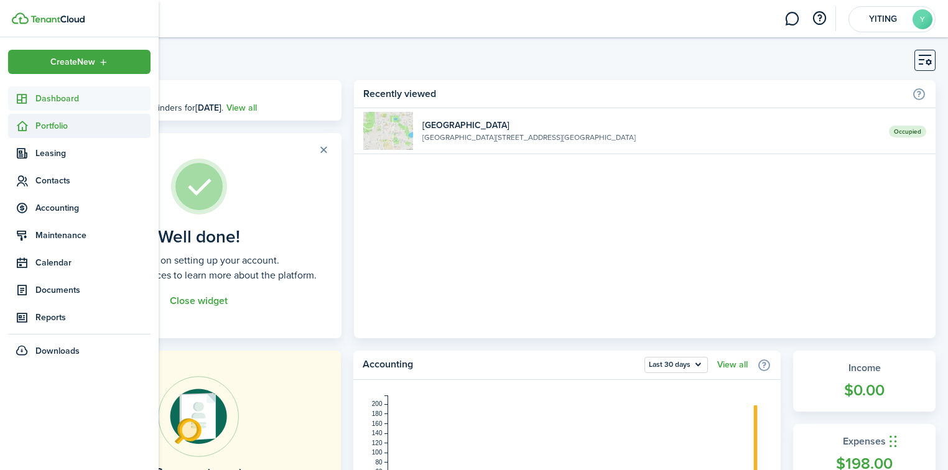
click at [64, 127] on span "Portfolio" at bounding box center [92, 125] width 115 height 13
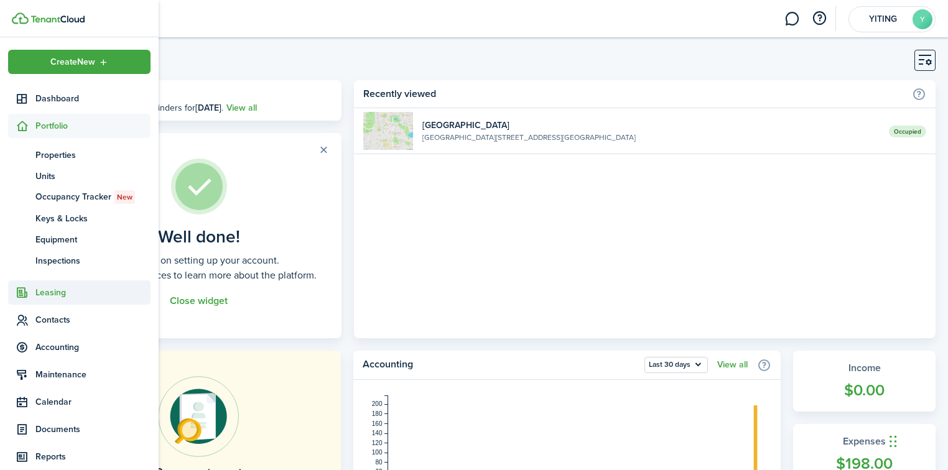
click at [86, 299] on span "Leasing" at bounding box center [79, 293] width 142 height 24
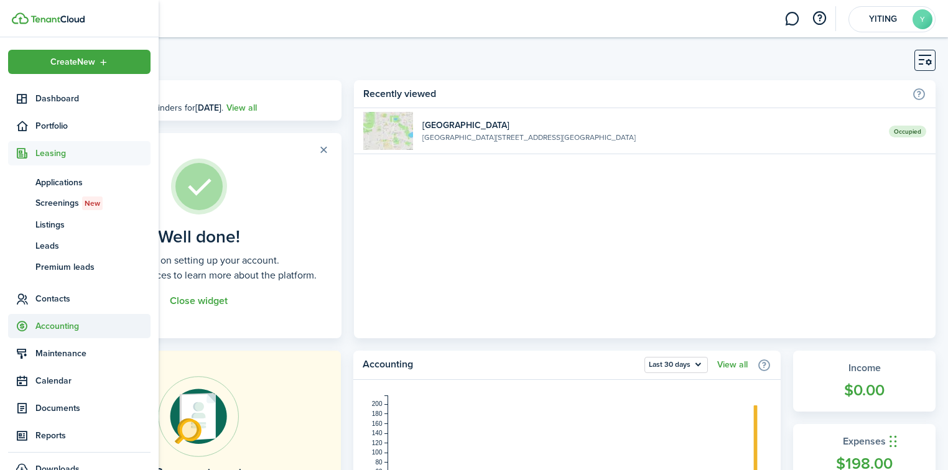
click at [85, 333] on span "Accounting" at bounding box center [79, 326] width 142 height 24
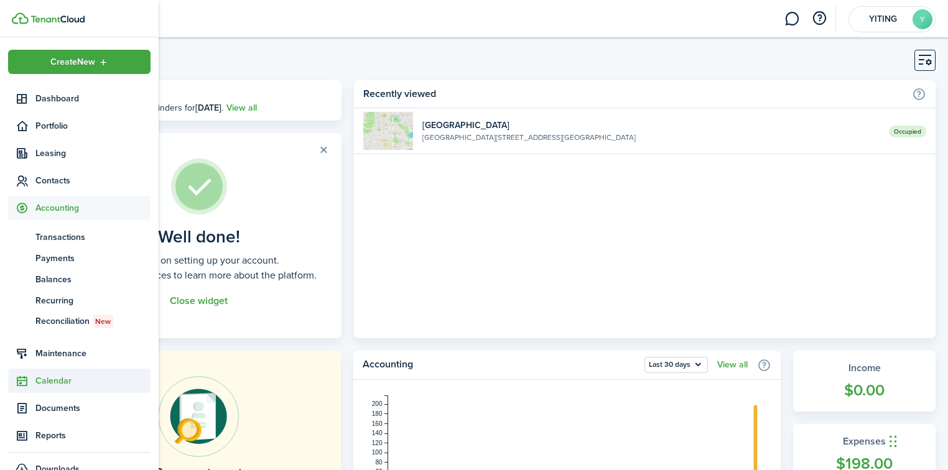
click at [85, 386] on span "Calendar" at bounding box center [92, 381] width 115 height 13
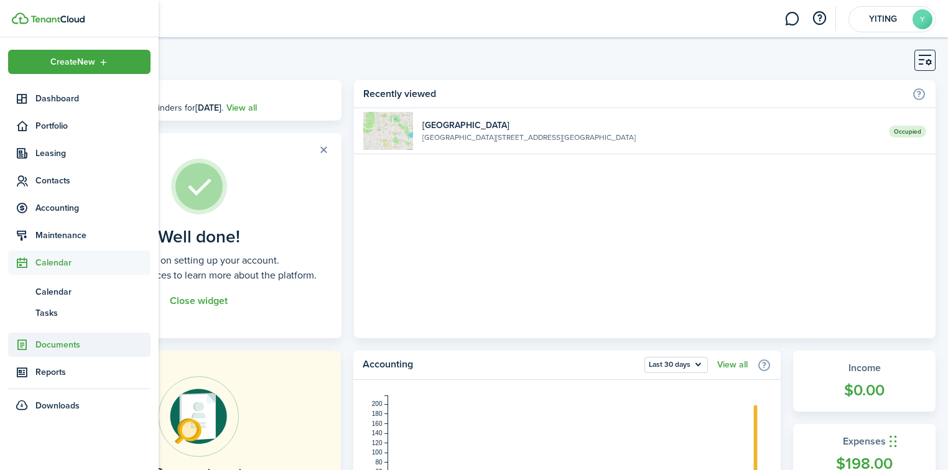
click at [66, 337] on span "Documents" at bounding box center [79, 345] width 142 height 24
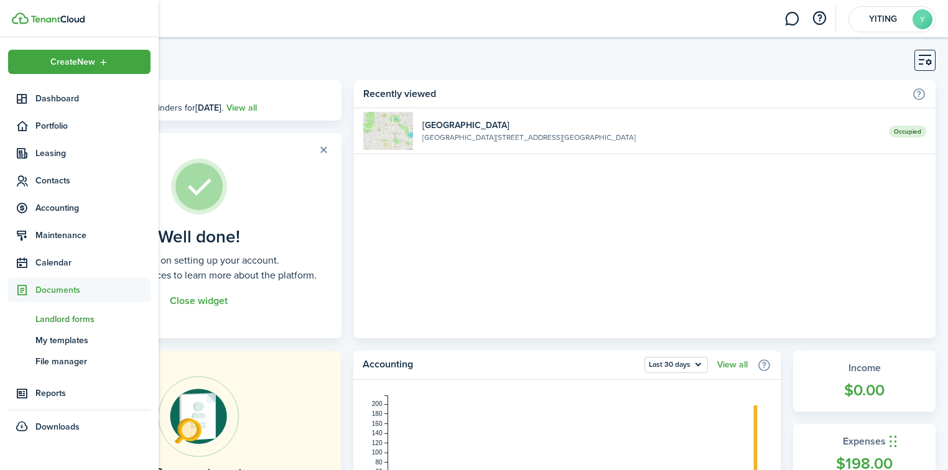
click at [78, 314] on span "Landlord forms" at bounding box center [92, 319] width 115 height 13
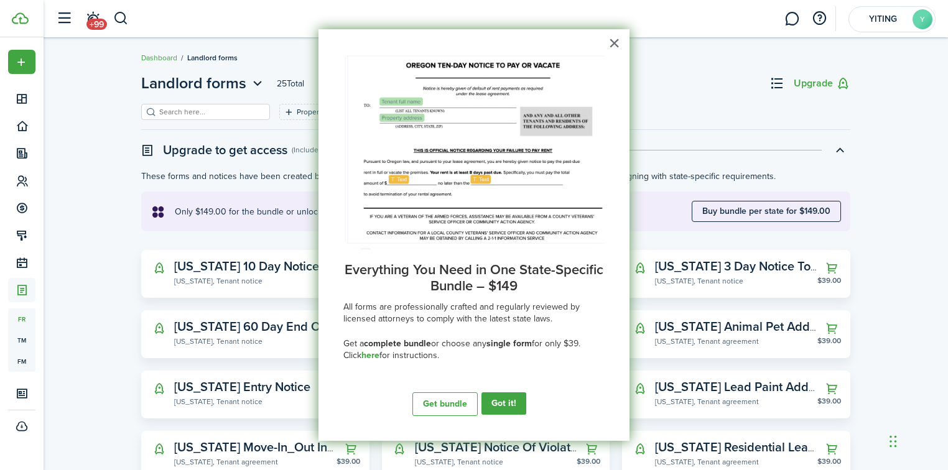
click at [613, 43] on button "×" at bounding box center [614, 43] width 12 height 20
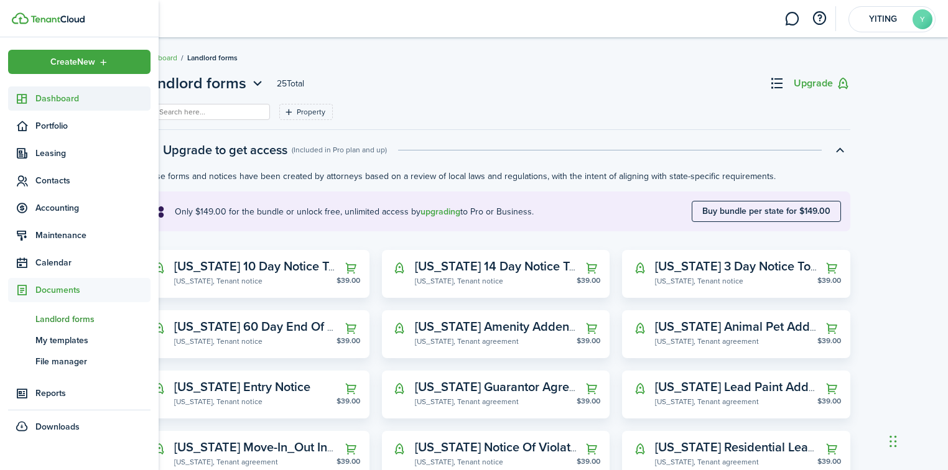
click at [77, 90] on link "Dashboard" at bounding box center [79, 98] width 142 height 24
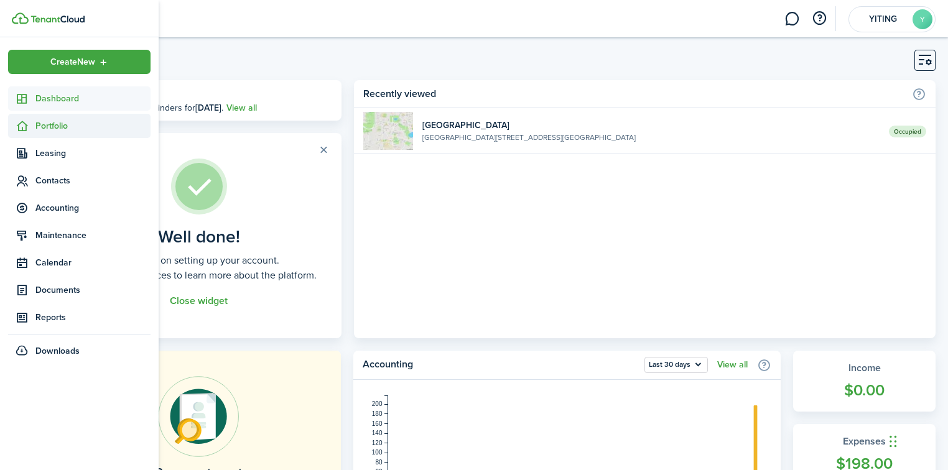
click at [75, 122] on span "Portfolio" at bounding box center [92, 125] width 115 height 13
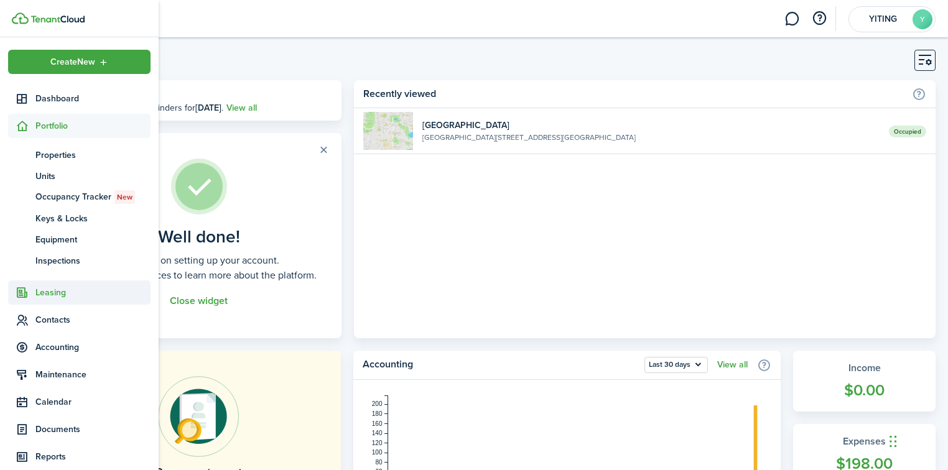
click at [73, 296] on span "Leasing" at bounding box center [92, 292] width 115 height 13
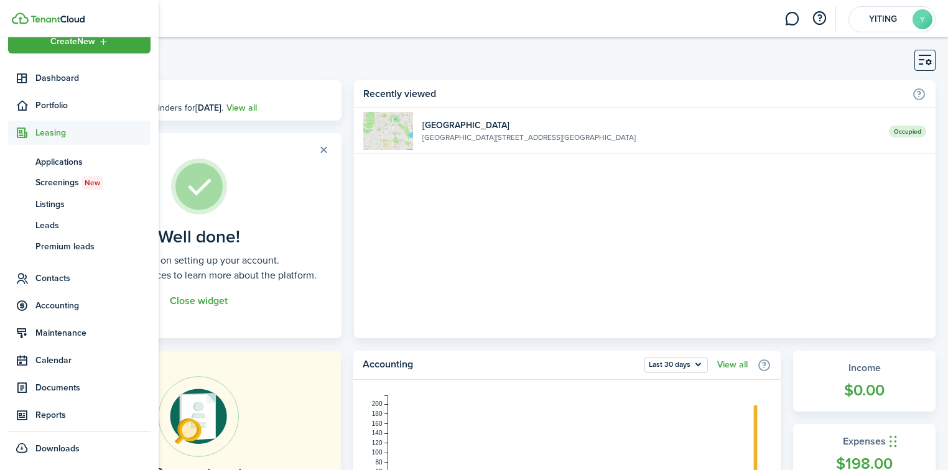
scroll to position [21, 0]
click at [87, 393] on span "Documents" at bounding box center [92, 387] width 115 height 13
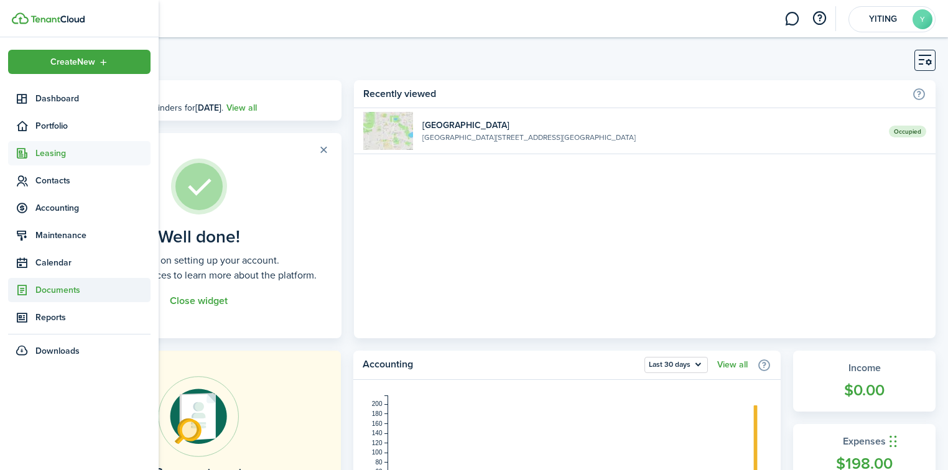
scroll to position [0, 0]
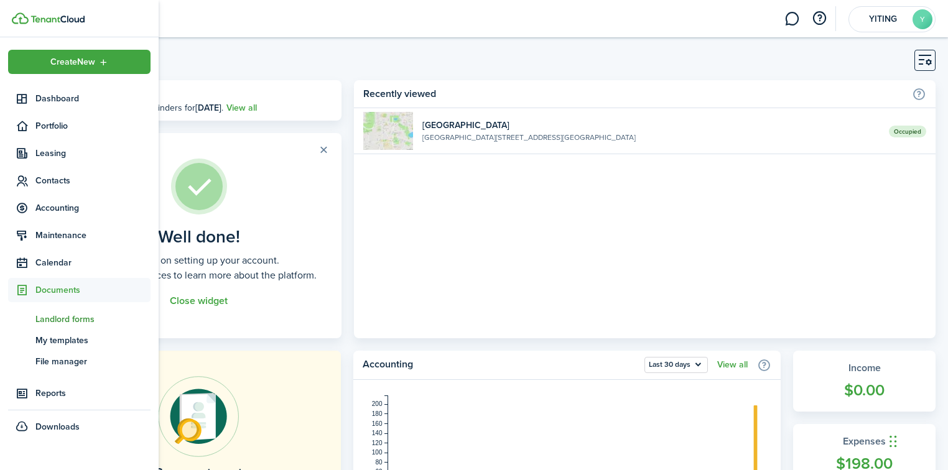
click at [88, 314] on span "Landlord forms" at bounding box center [92, 319] width 115 height 13
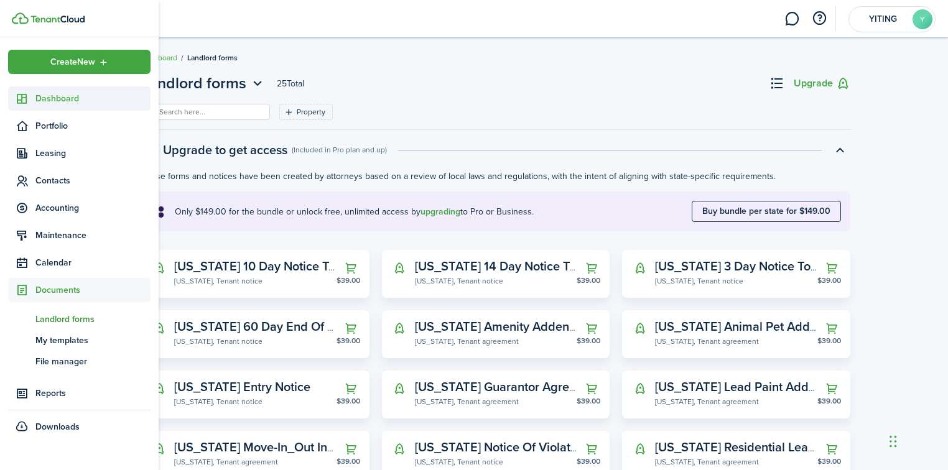
click at [57, 103] on span "Dashboard" at bounding box center [92, 98] width 115 height 13
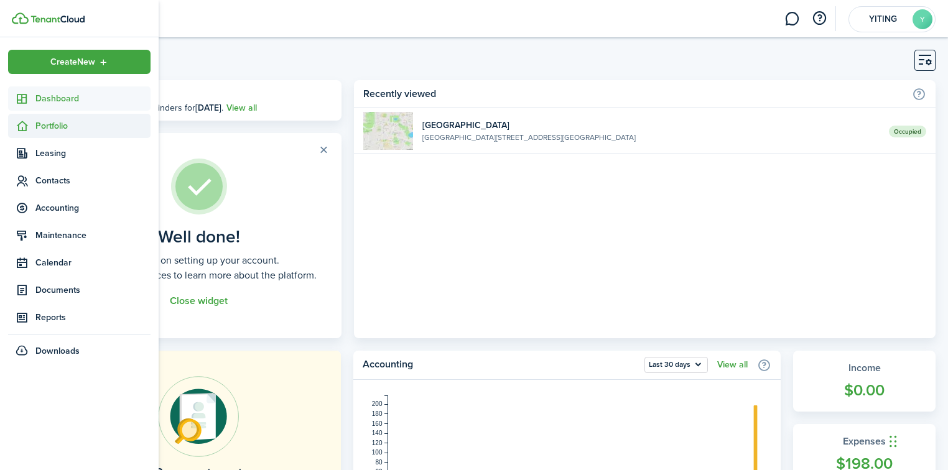
click at [59, 126] on span "Portfolio" at bounding box center [92, 125] width 115 height 13
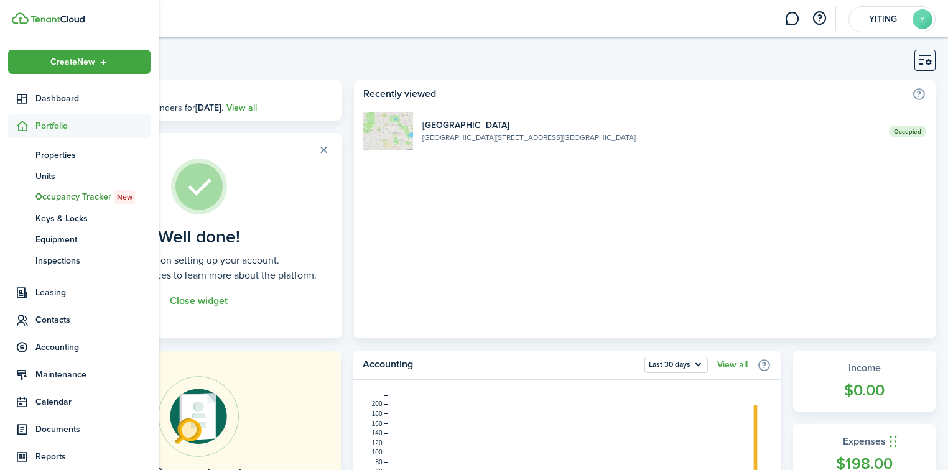
click at [67, 199] on span "Occupancy Tracker New" at bounding box center [92, 197] width 115 height 14
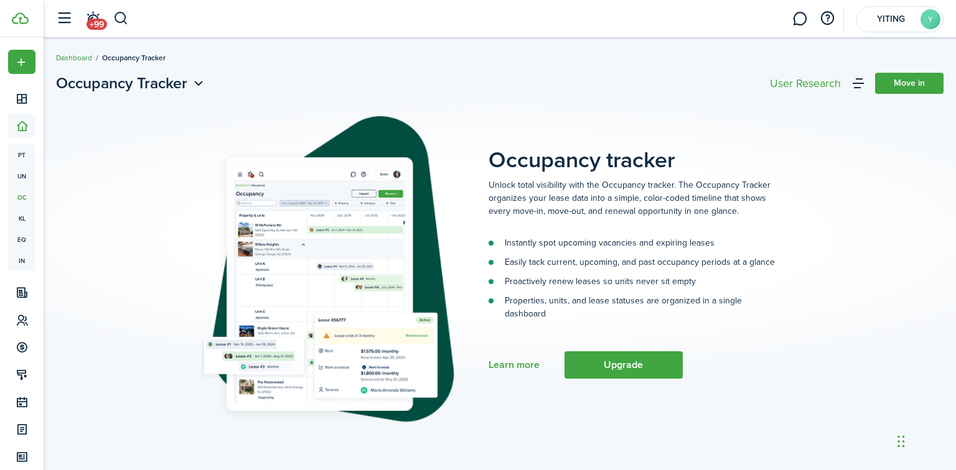
click at [70, 56] on link "Dashboard" at bounding box center [74, 57] width 36 height 11
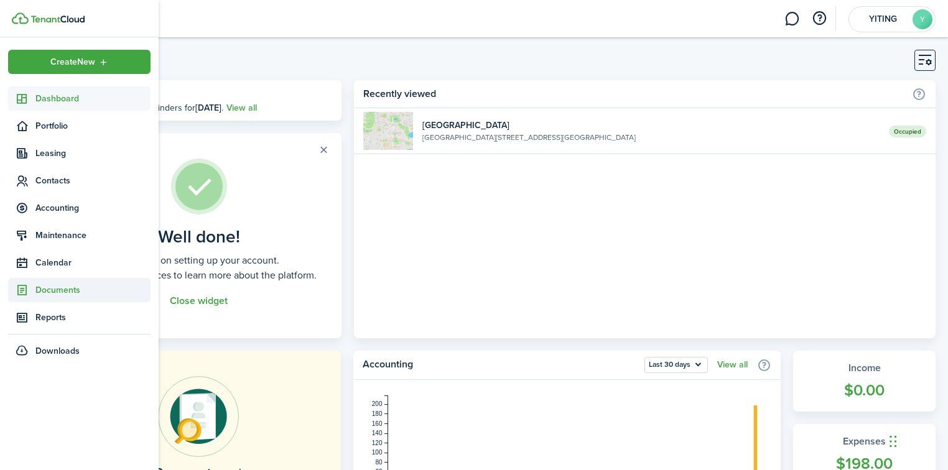
click at [68, 287] on span "Documents" at bounding box center [92, 290] width 115 height 13
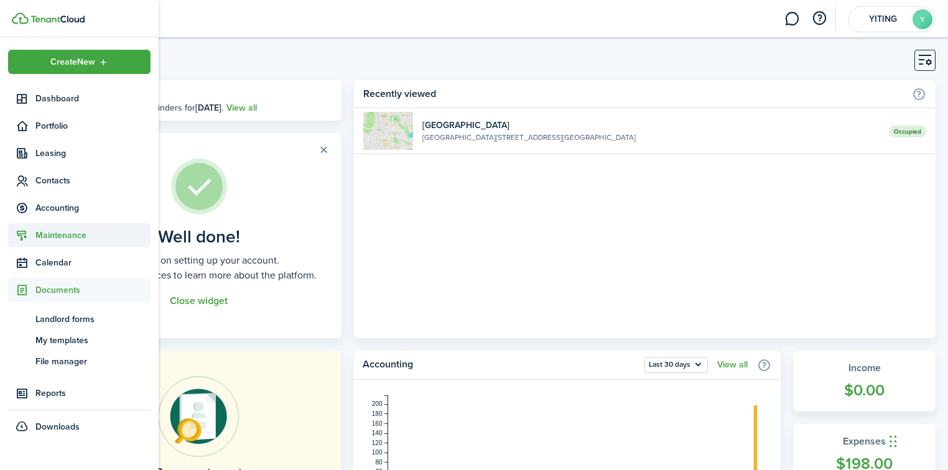
click at [65, 234] on span "Maintenance" at bounding box center [92, 235] width 115 height 13
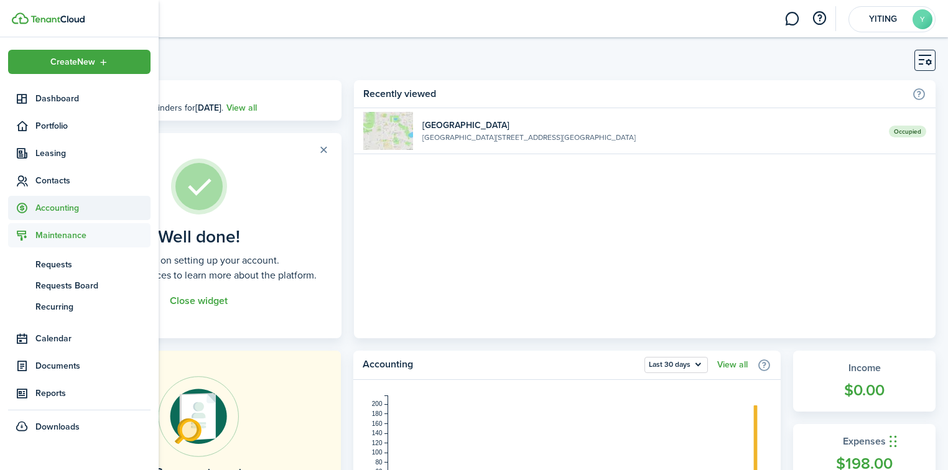
click at [65, 212] on span "Accounting" at bounding box center [92, 208] width 115 height 13
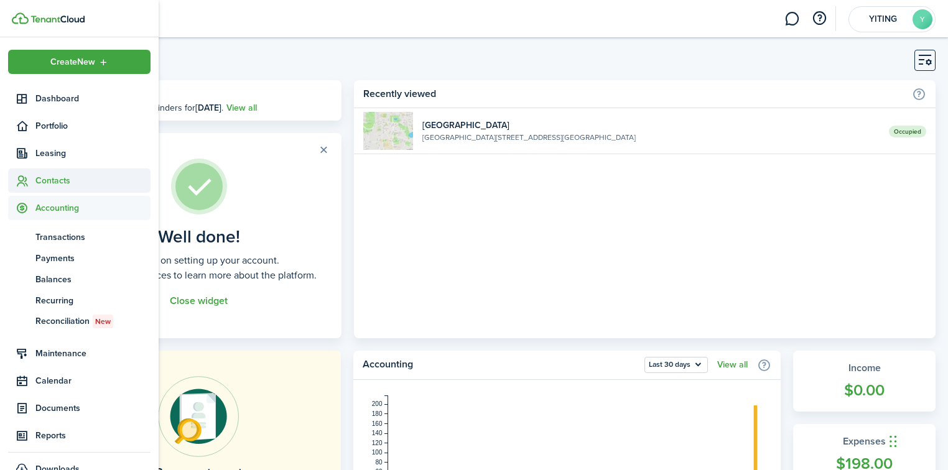
click at [60, 178] on span "Contacts" at bounding box center [92, 180] width 115 height 13
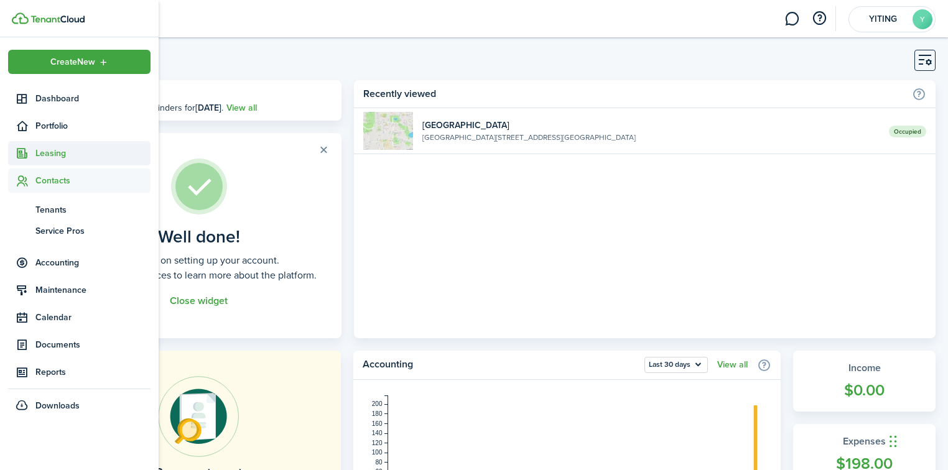
click at [62, 156] on span "Leasing" at bounding box center [92, 153] width 115 height 13
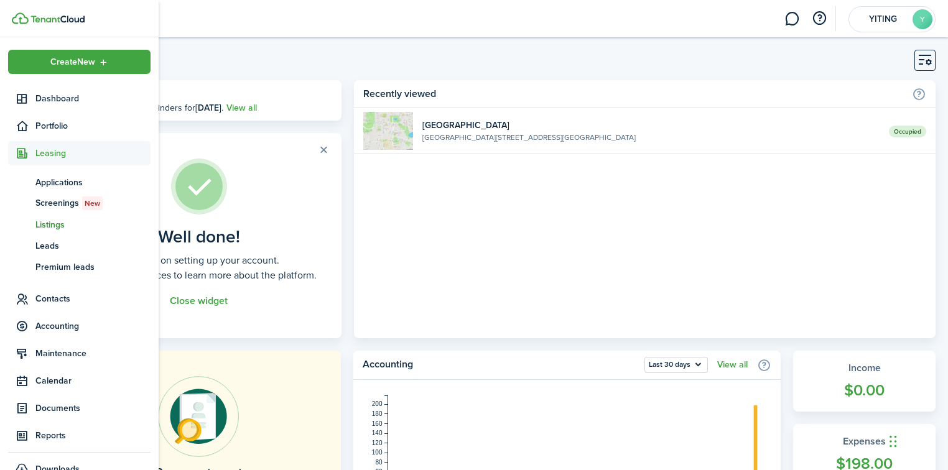
click at [62, 228] on span "Listings" at bounding box center [92, 224] width 115 height 13
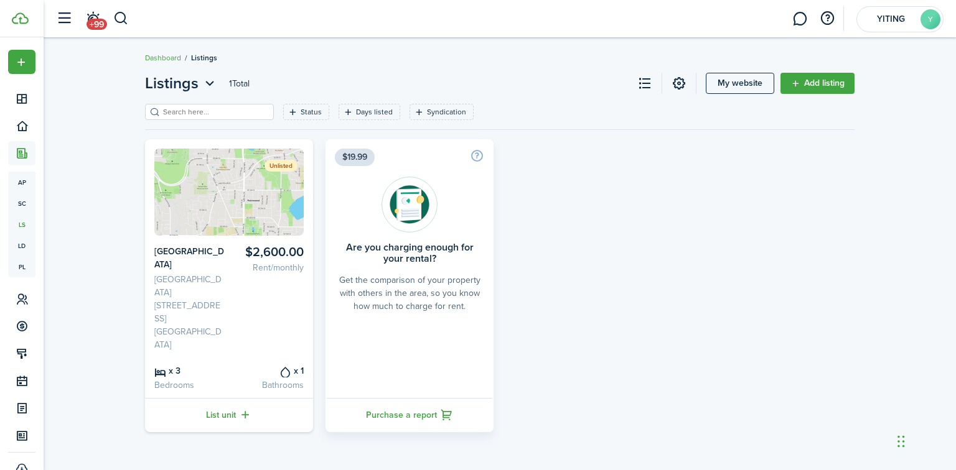
click at [235, 194] on img at bounding box center [228, 192] width 149 height 87
click at [192, 183] on img at bounding box center [228, 192] width 149 height 87
click at [86, 22] on span "+99" at bounding box center [96, 24] width 21 height 11
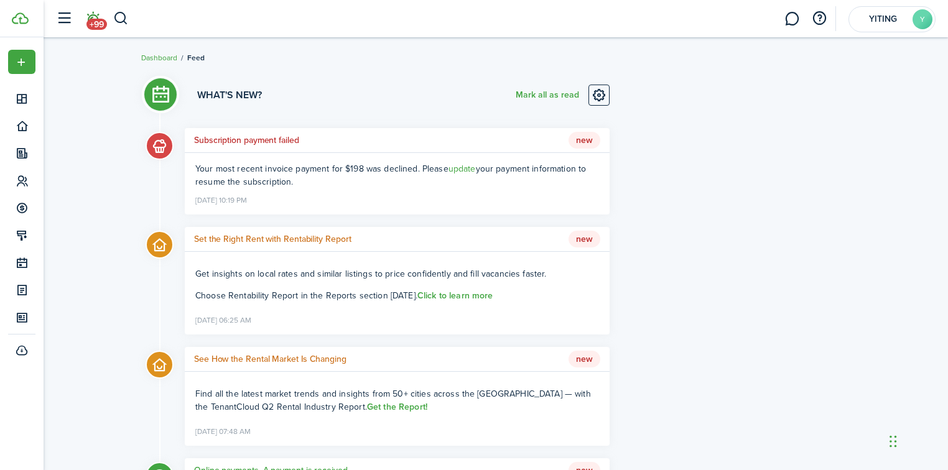
click at [86, 22] on li "+99" at bounding box center [92, 19] width 29 height 32
click at [55, 22] on button "button" at bounding box center [64, 19] width 24 height 24
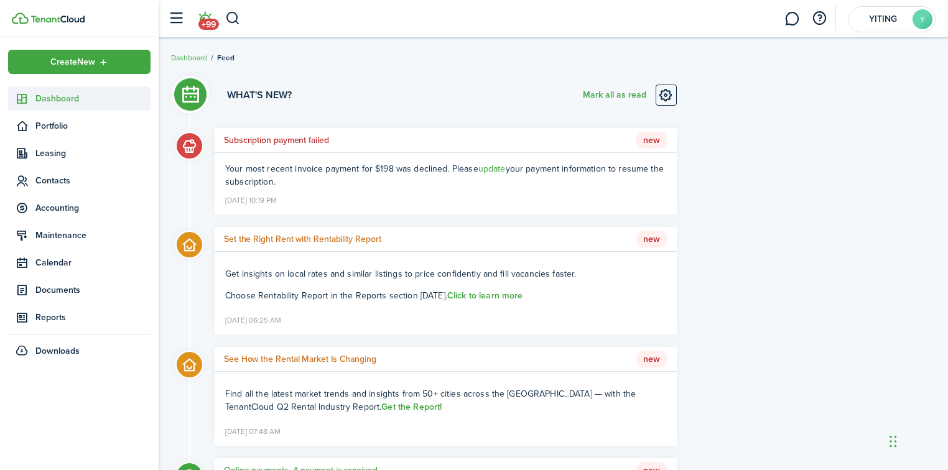
click at [75, 102] on span "Dashboard" at bounding box center [92, 98] width 115 height 13
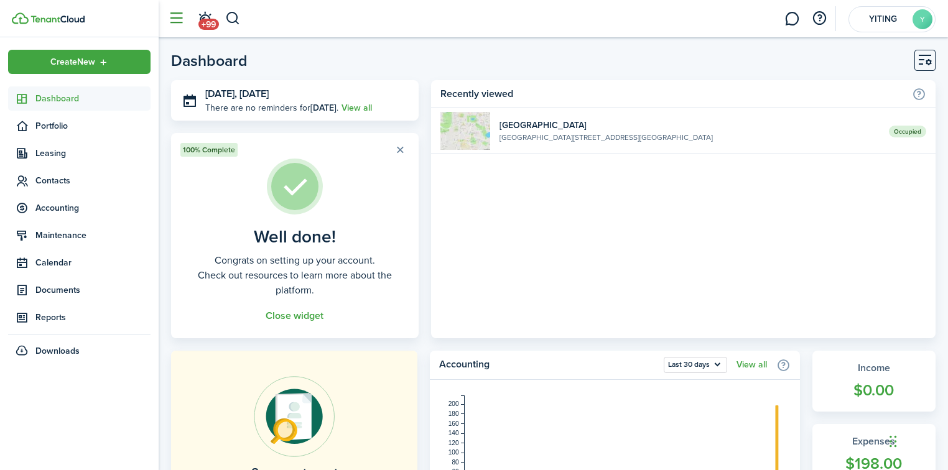
click at [182, 24] on button "button" at bounding box center [176, 19] width 24 height 24
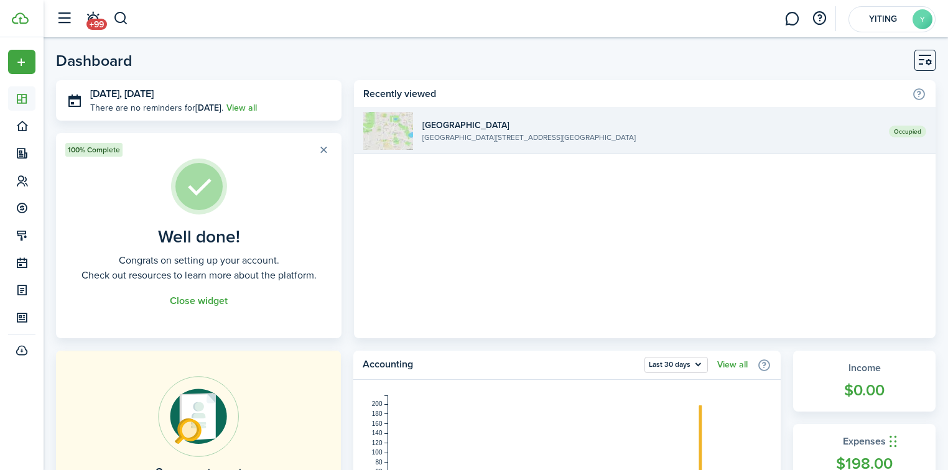
click at [580, 137] on widget-list-item-description "[GEOGRAPHIC_DATA][STREET_ADDRESS][GEOGRAPHIC_DATA]" at bounding box center [650, 137] width 457 height 11
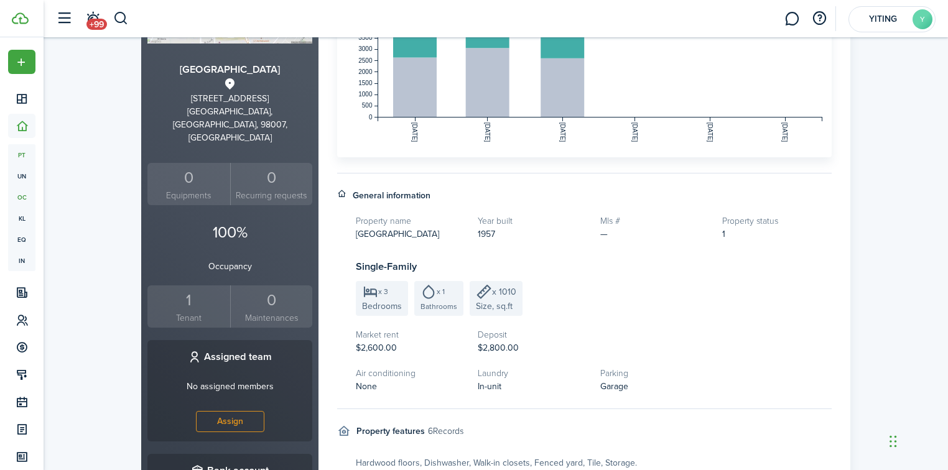
scroll to position [221, 0]
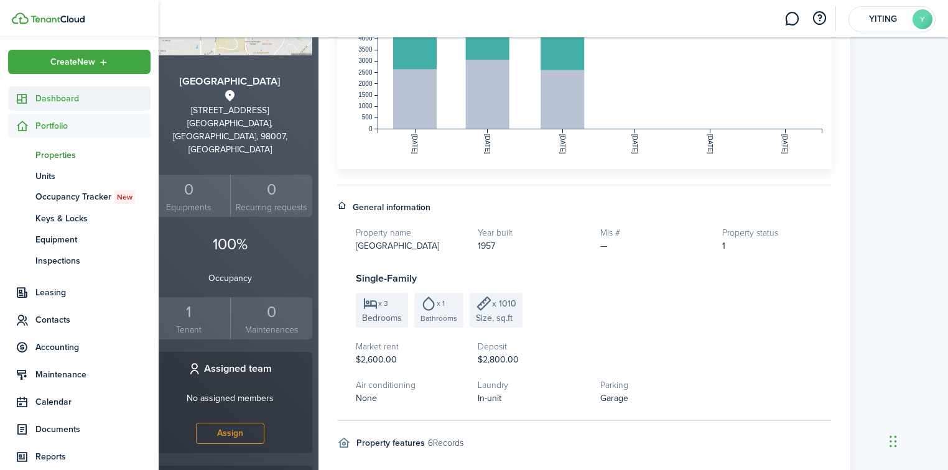
click at [49, 99] on span "Dashboard" at bounding box center [92, 98] width 115 height 13
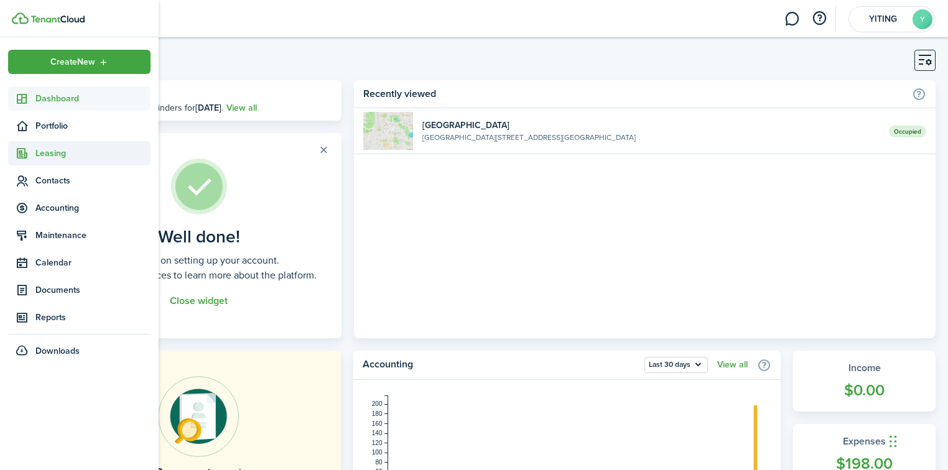
click at [41, 150] on span "Leasing" at bounding box center [92, 153] width 115 height 13
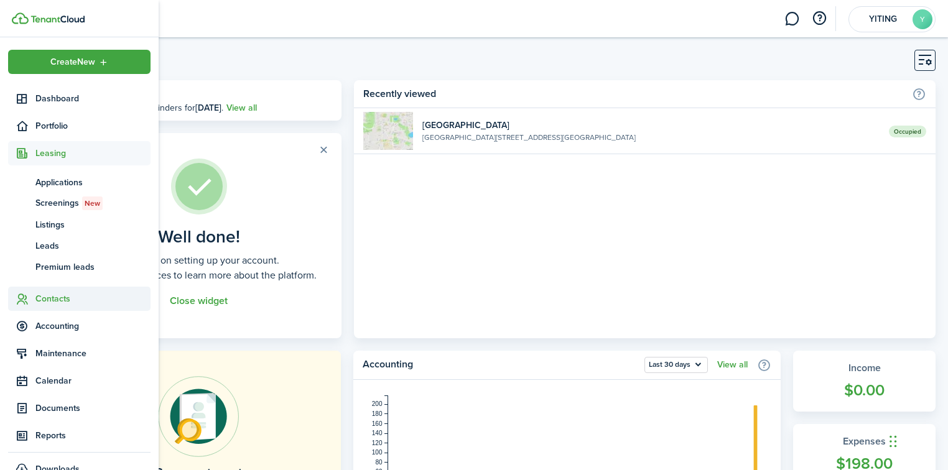
click at [60, 309] on span "Contacts" at bounding box center [79, 299] width 142 height 24
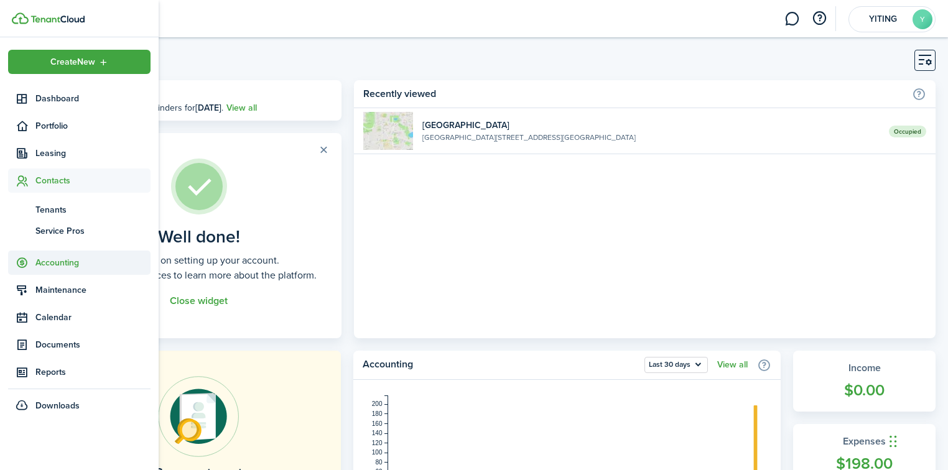
click at [58, 269] on span "Accounting" at bounding box center [92, 262] width 115 height 13
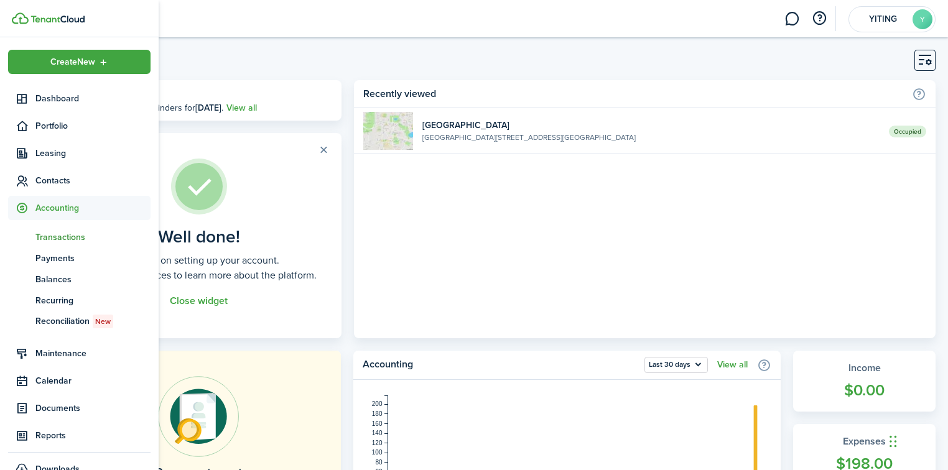
drag, startPoint x: 74, startPoint y: 240, endPoint x: 114, endPoint y: 225, distance: 42.3
click at [74, 239] on span "Transactions" at bounding box center [92, 237] width 115 height 13
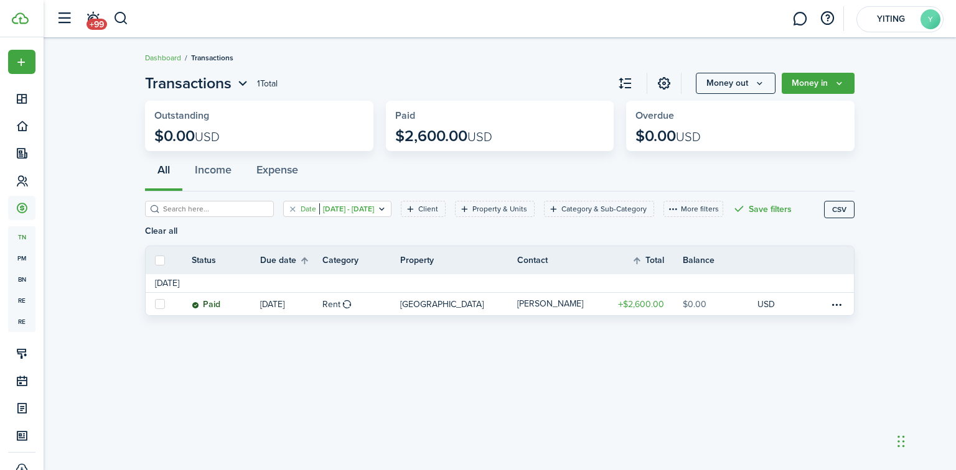
click at [283, 203] on filter-tag "Date [DATE] - [DATE]" at bounding box center [337, 209] width 108 height 16
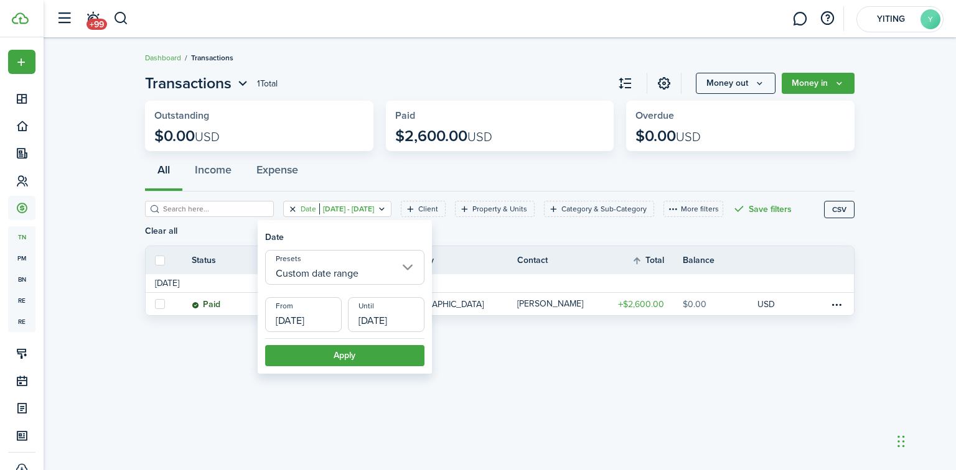
click at [287, 209] on button "Clear filter" at bounding box center [292, 209] width 11 height 10
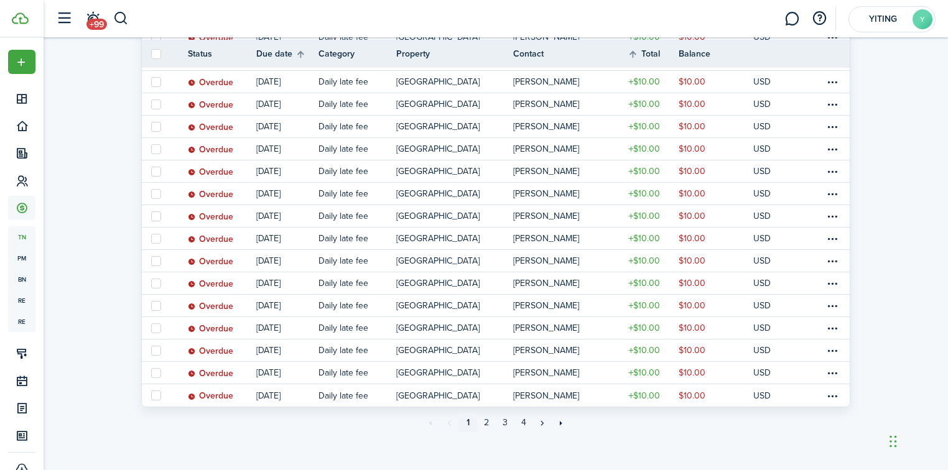
scroll to position [1028, 0]
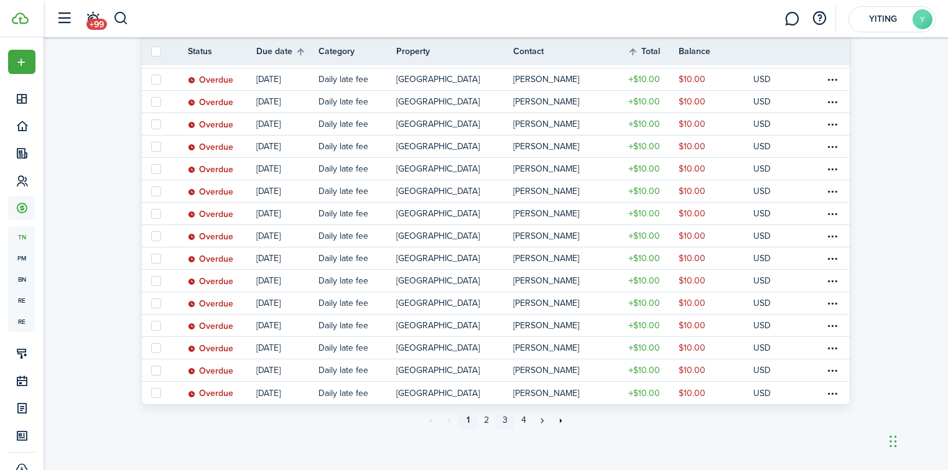
click at [510, 421] on link "3" at bounding box center [505, 420] width 19 height 19
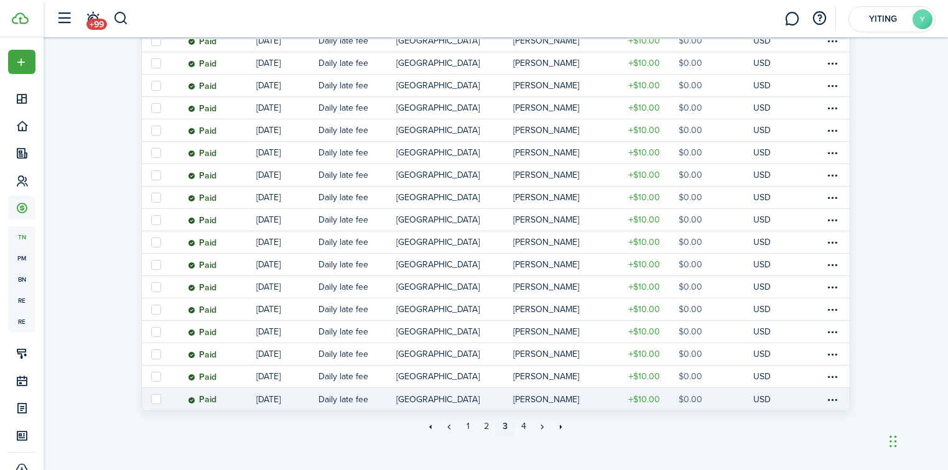
scroll to position [1028, 0]
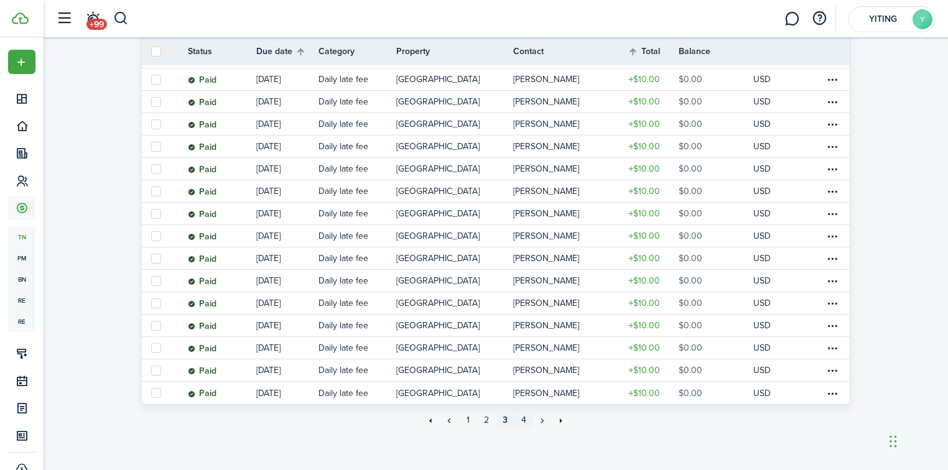
click at [521, 423] on link "4" at bounding box center [524, 420] width 19 height 19
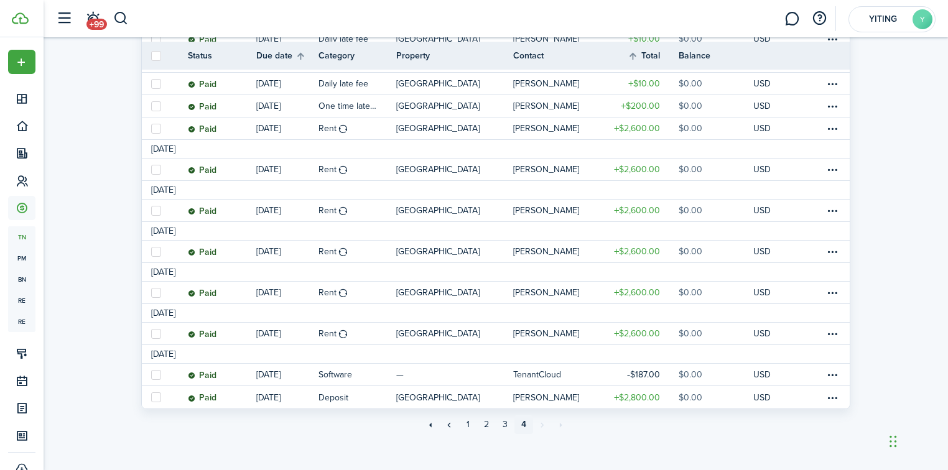
scroll to position [251, 0]
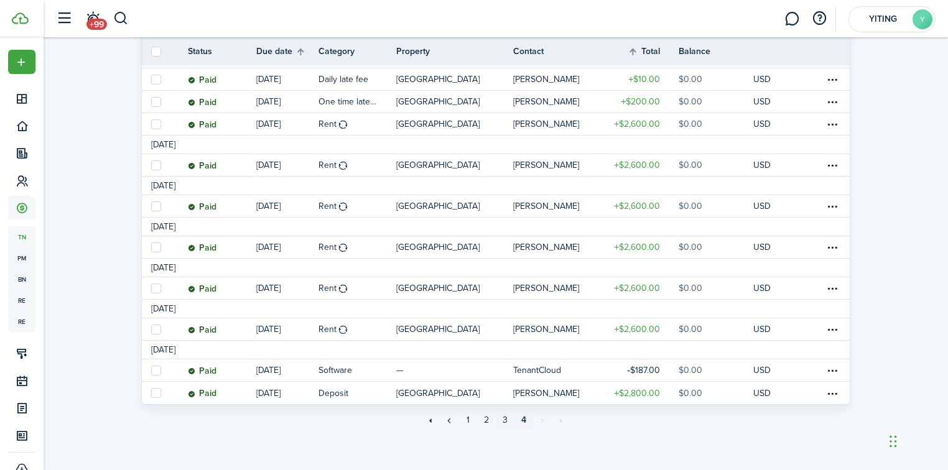
click at [509, 426] on link "3" at bounding box center [505, 420] width 19 height 19
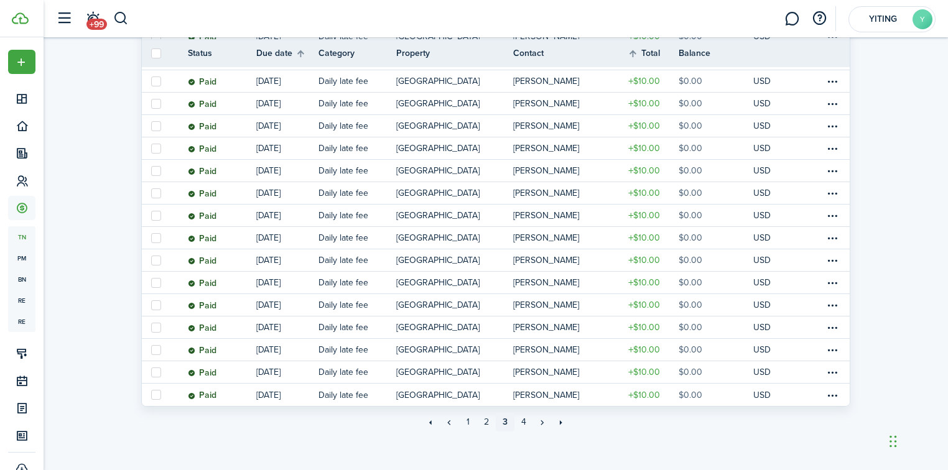
scroll to position [1028, 0]
click at [487, 418] on link "2" at bounding box center [486, 420] width 19 height 19
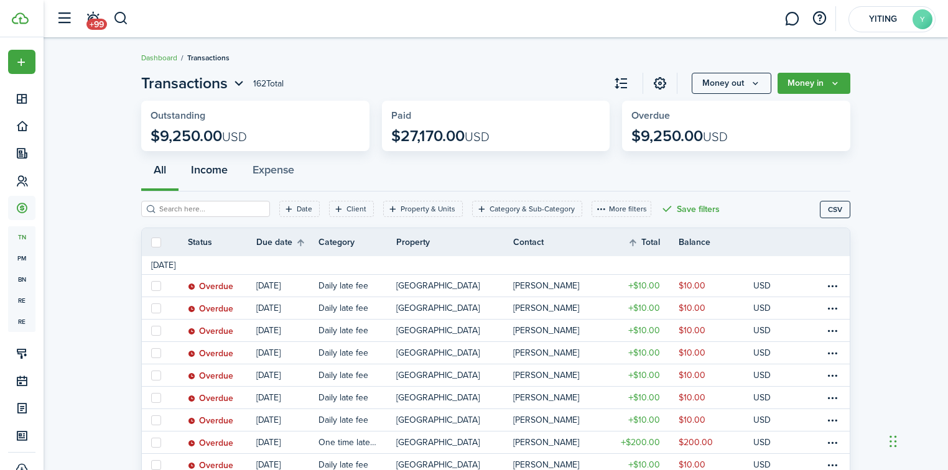
click at [207, 177] on button "Income" at bounding box center [210, 172] width 62 height 37
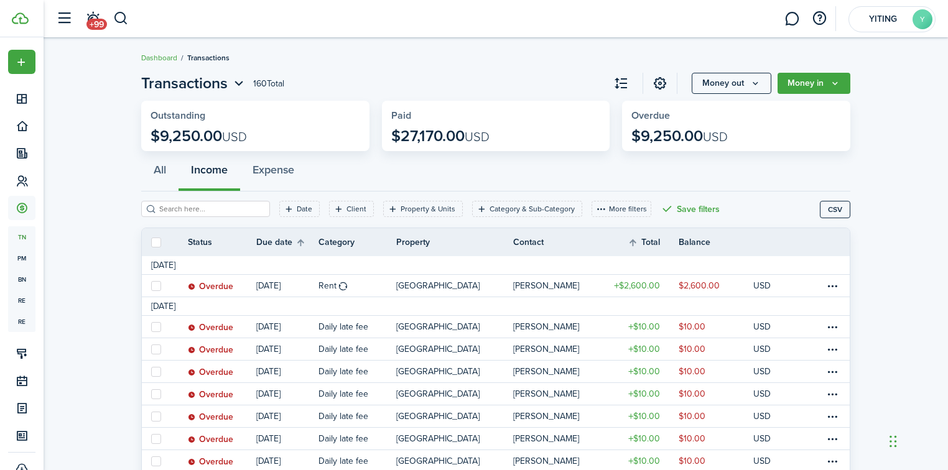
click at [222, 171] on div "All Income Expense" at bounding box center [495, 172] width 709 height 37
click at [154, 174] on button "All" at bounding box center [159, 172] width 37 height 37
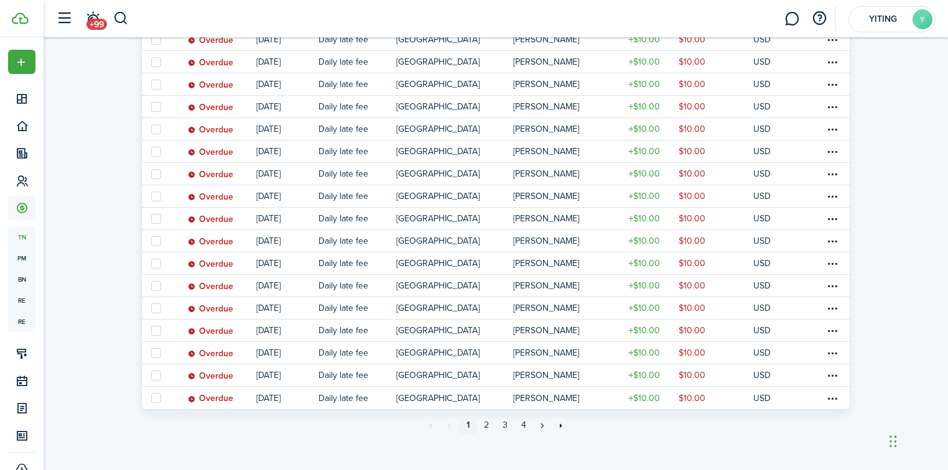
scroll to position [1028, 0]
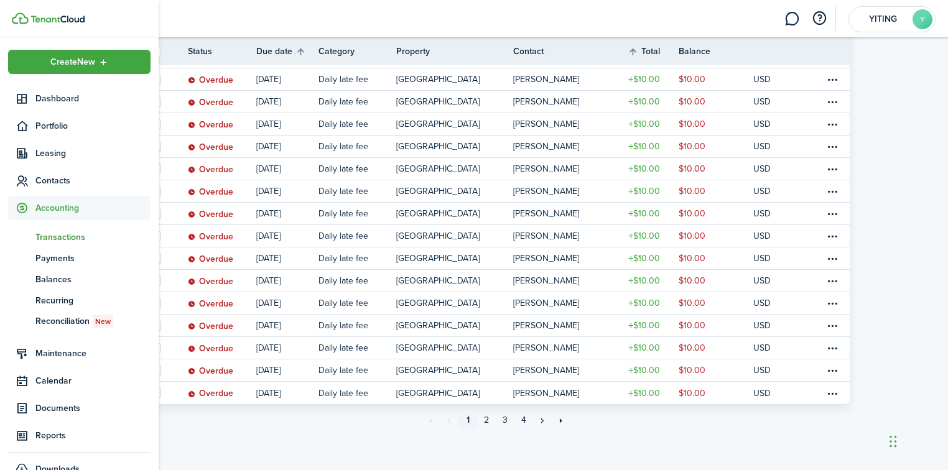
click at [67, 238] on span "Transactions" at bounding box center [92, 237] width 115 height 13
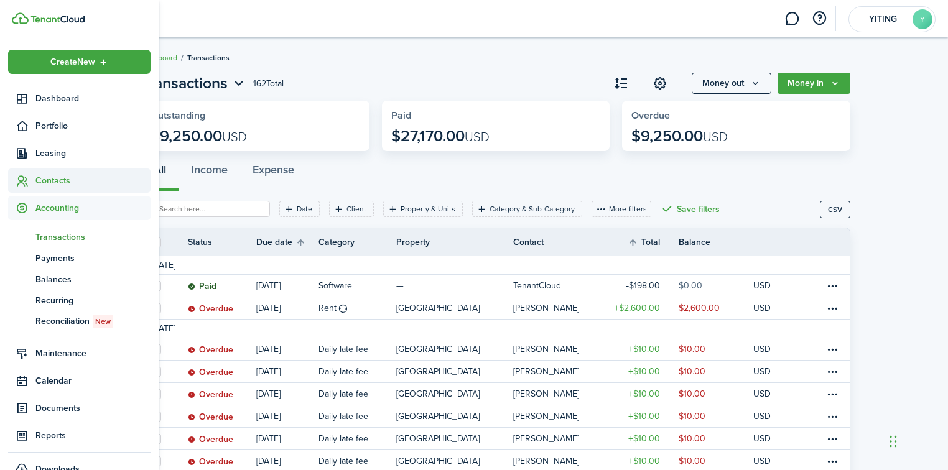
click at [73, 186] on span "Contacts" at bounding box center [92, 180] width 115 height 13
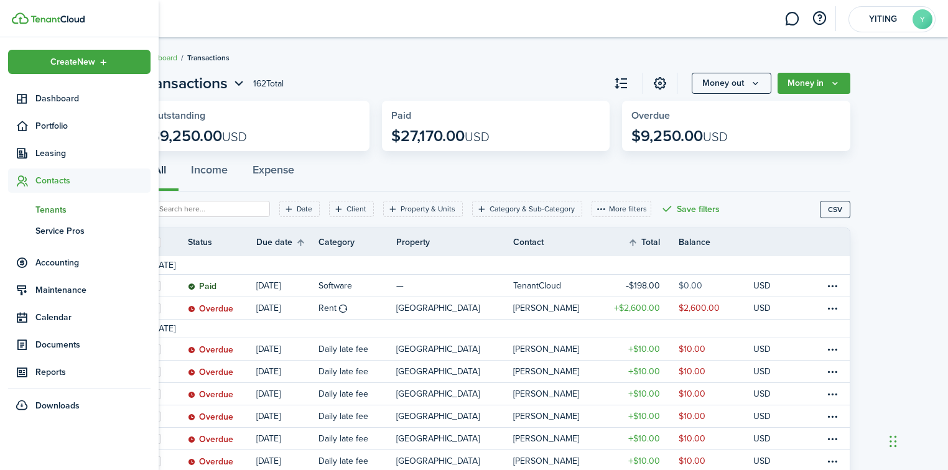
drag, startPoint x: 75, startPoint y: 207, endPoint x: 90, endPoint y: 207, distance: 15.6
click at [75, 207] on span "Tenants" at bounding box center [92, 209] width 115 height 13
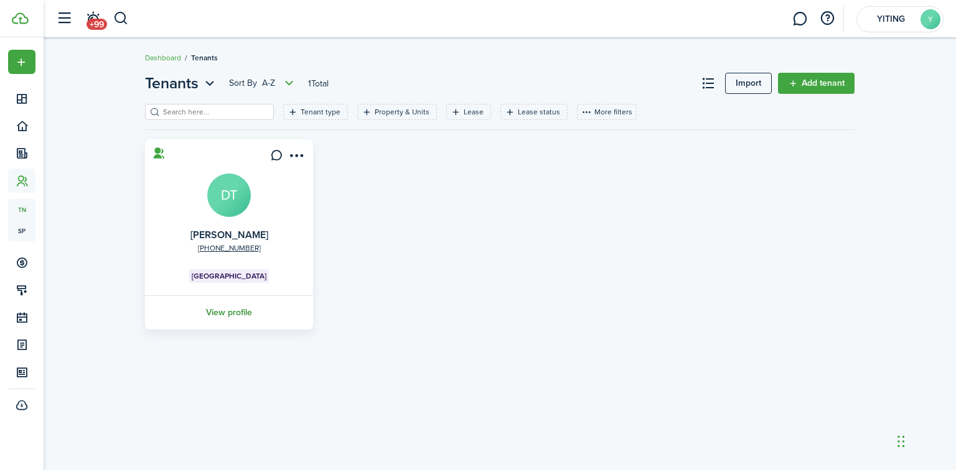
click at [226, 313] on link "View profile" at bounding box center [229, 313] width 172 height 34
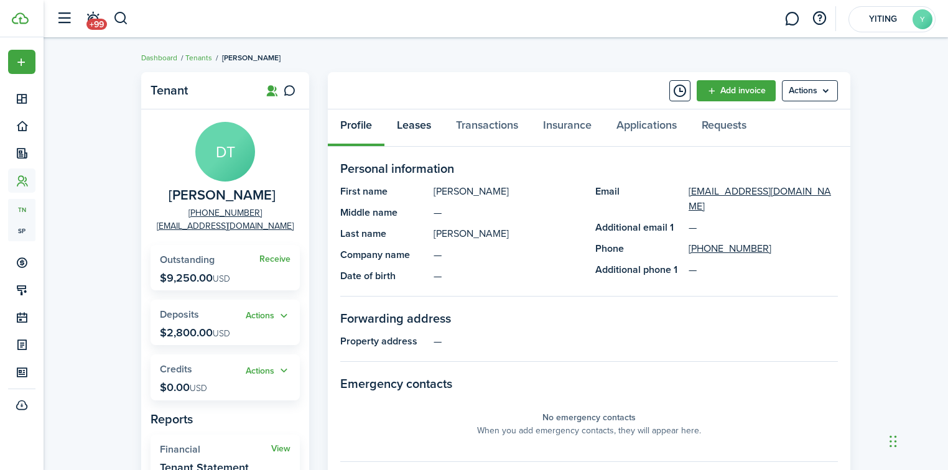
click at [409, 125] on link "Leases" at bounding box center [413, 127] width 59 height 37
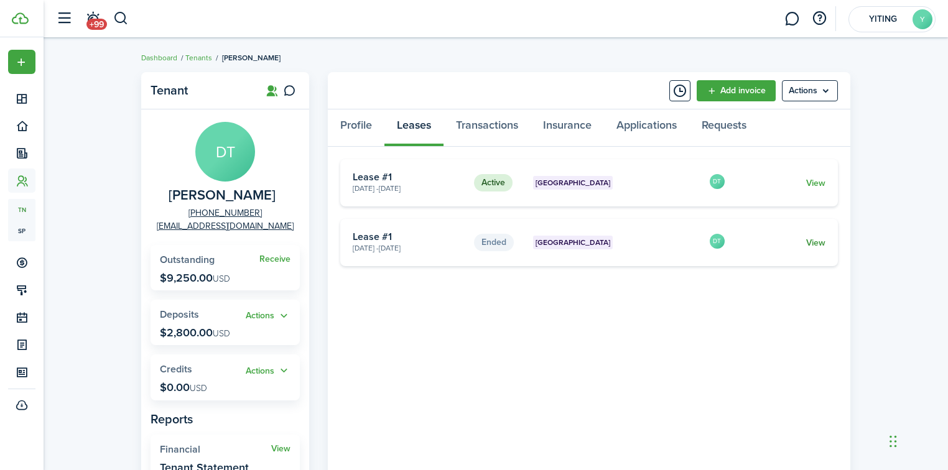
click at [819, 244] on link "View" at bounding box center [815, 242] width 19 height 13
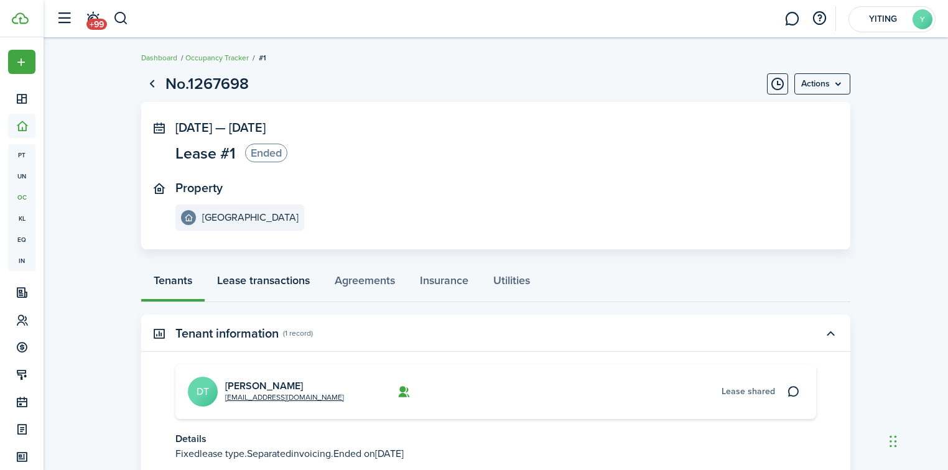
click at [284, 294] on link "Lease transactions" at bounding box center [264, 283] width 118 height 37
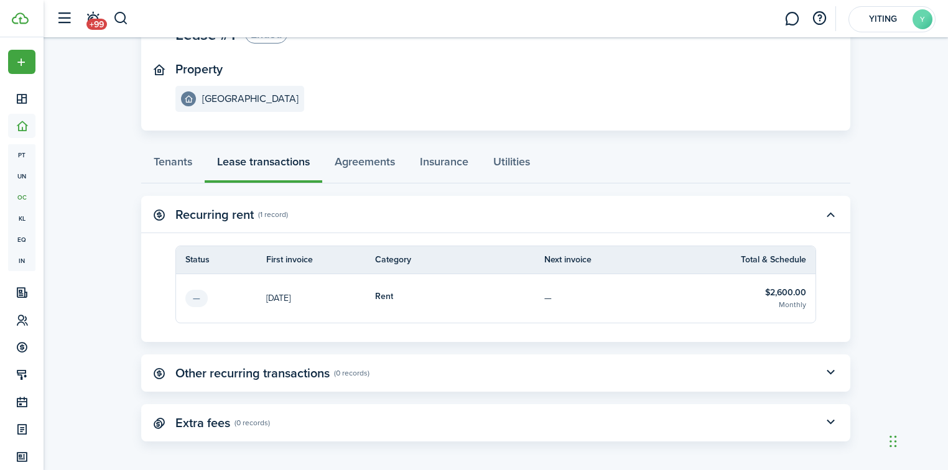
scroll to position [124, 0]
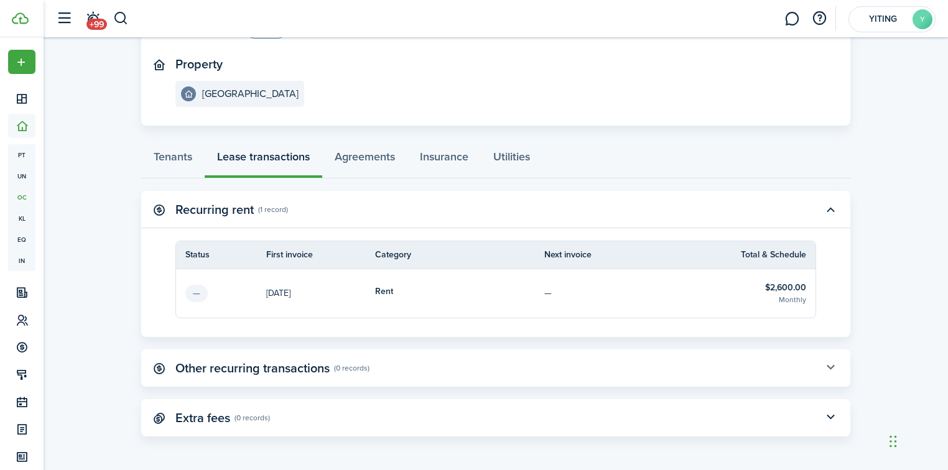
click at [824, 373] on button "button" at bounding box center [830, 368] width 21 height 21
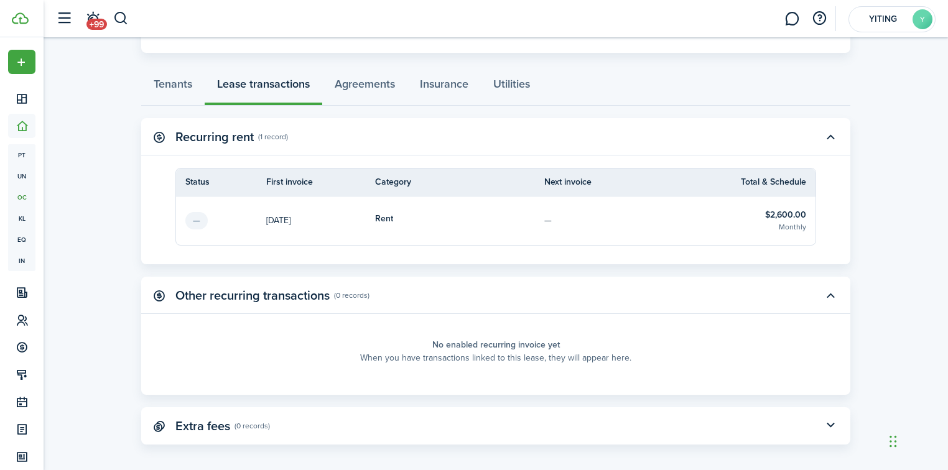
scroll to position [204, 0]
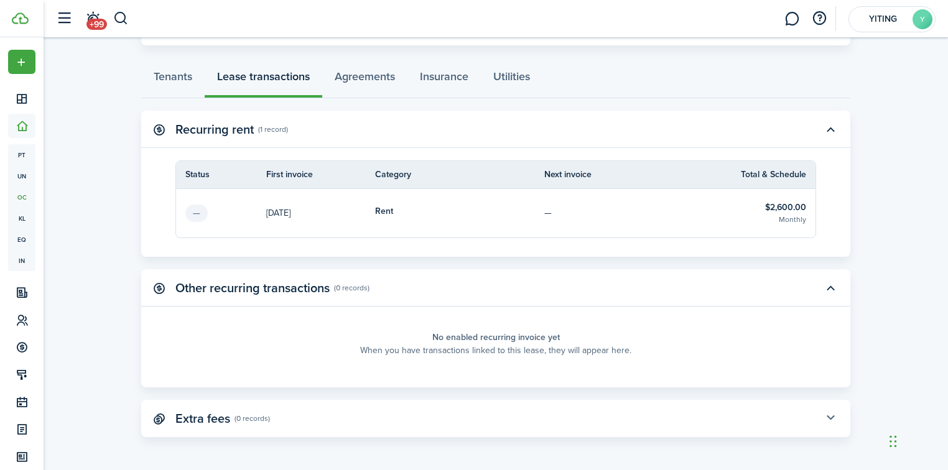
click at [831, 415] on button "button" at bounding box center [830, 418] width 21 height 21
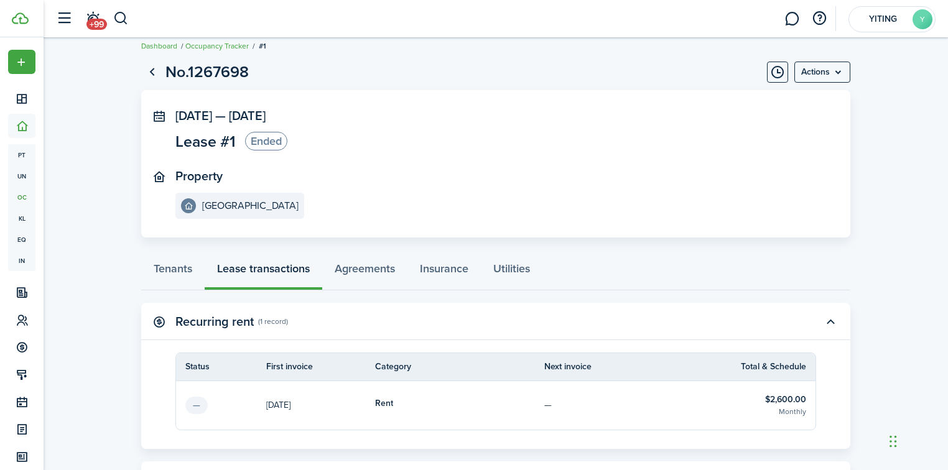
scroll to position [0, 0]
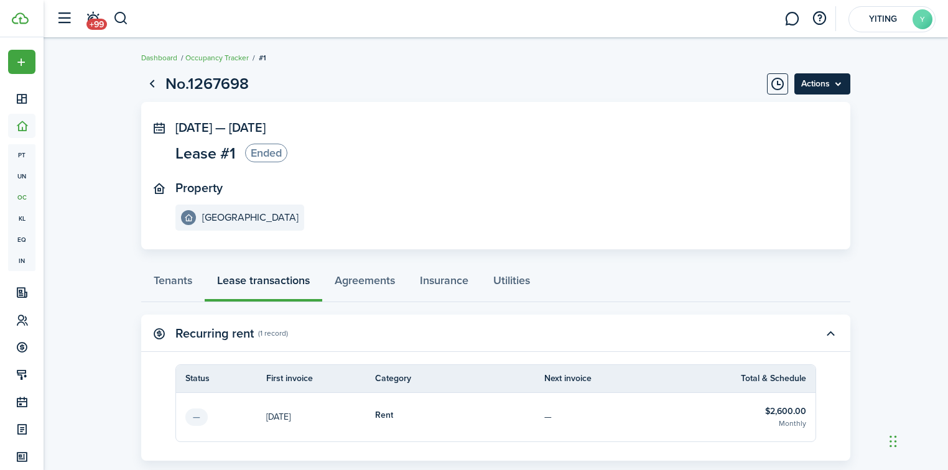
click at [841, 91] on menu-btn "Actions" at bounding box center [822, 83] width 56 height 21
click at [361, 282] on link "Agreements" at bounding box center [364, 283] width 85 height 37
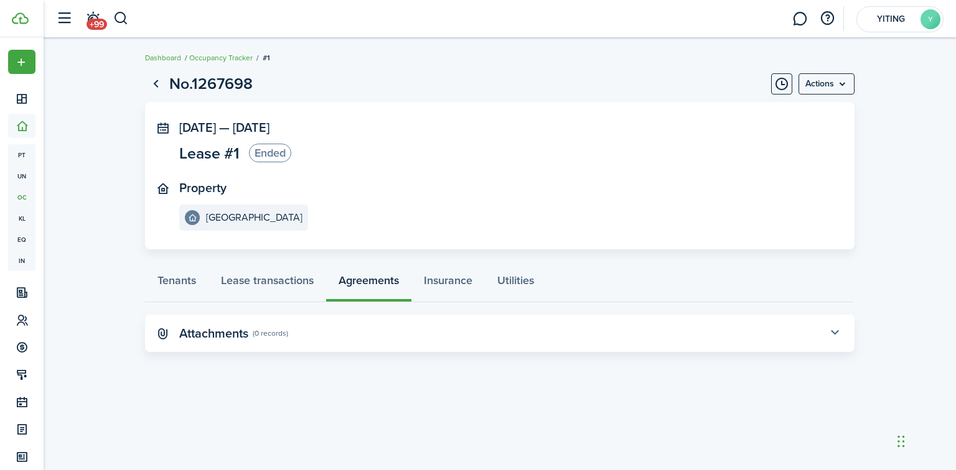
click at [833, 328] on button "button" at bounding box center [834, 333] width 21 height 21
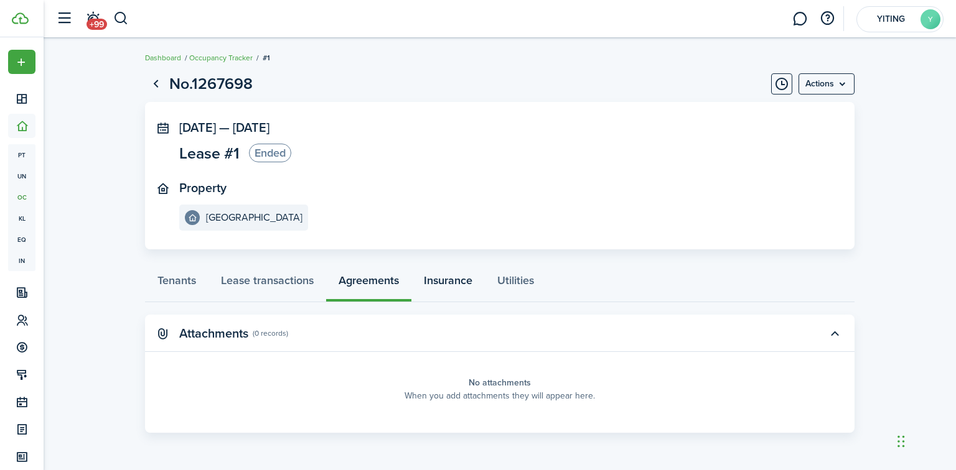
click at [449, 284] on link "Insurance" at bounding box center [447, 283] width 73 height 37
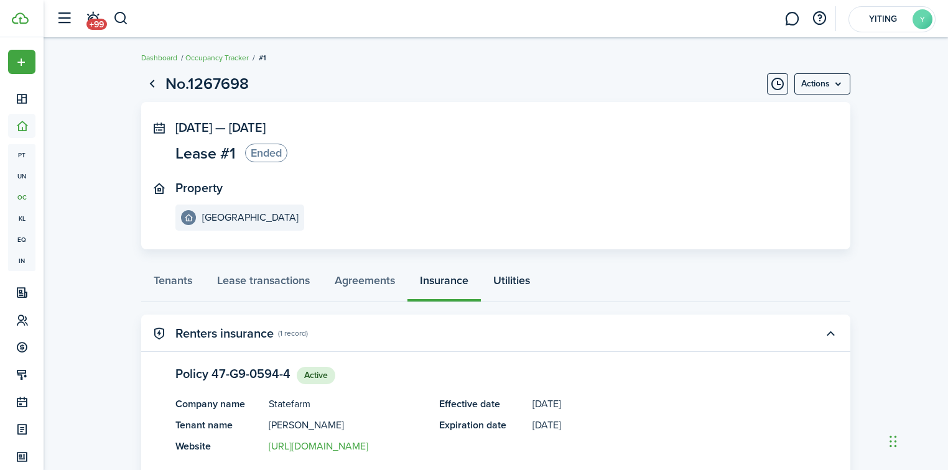
click at [508, 283] on link "Utilities" at bounding box center [512, 283] width 62 height 37
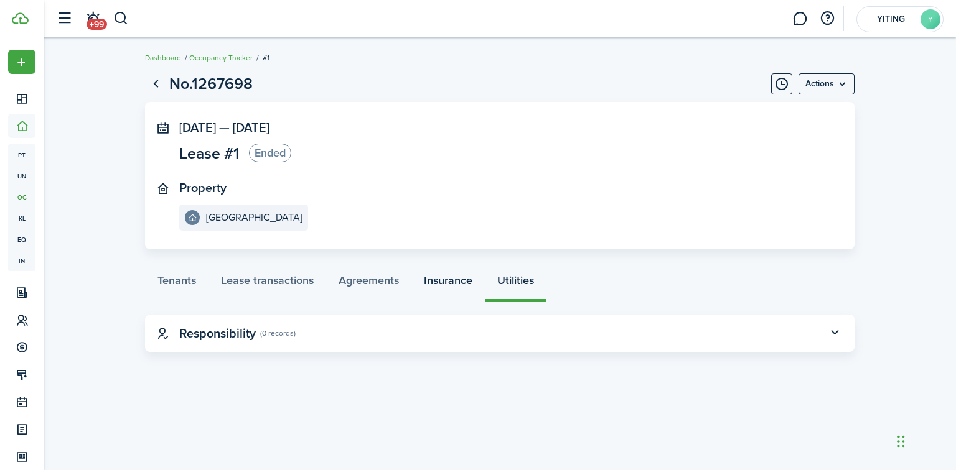
click at [443, 282] on link "Insurance" at bounding box center [447, 283] width 73 height 37
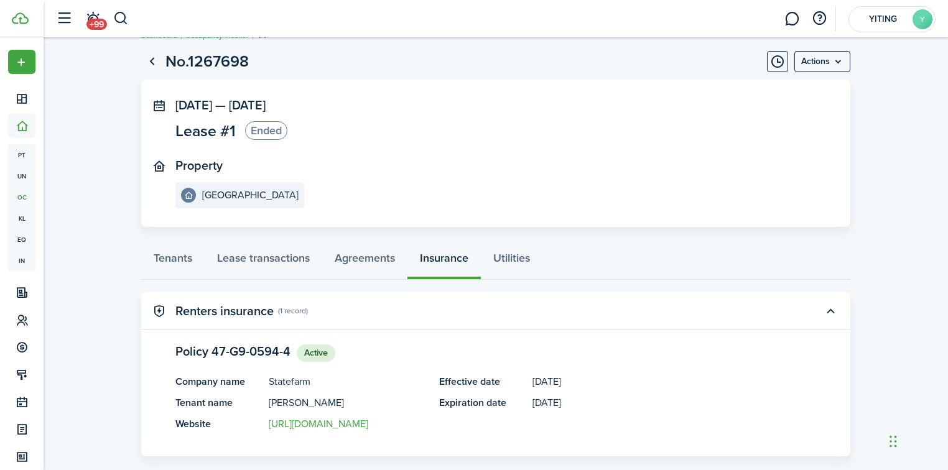
scroll to position [42, 0]
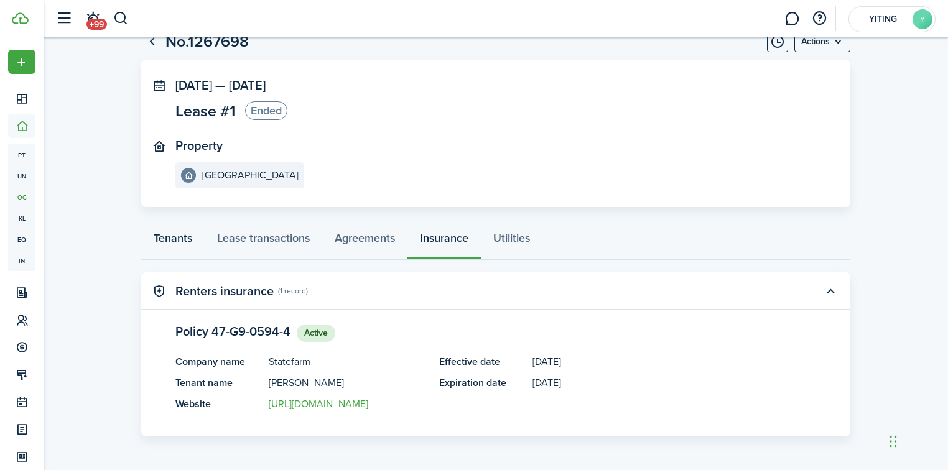
click at [156, 235] on link "Tenants" at bounding box center [172, 241] width 63 height 37
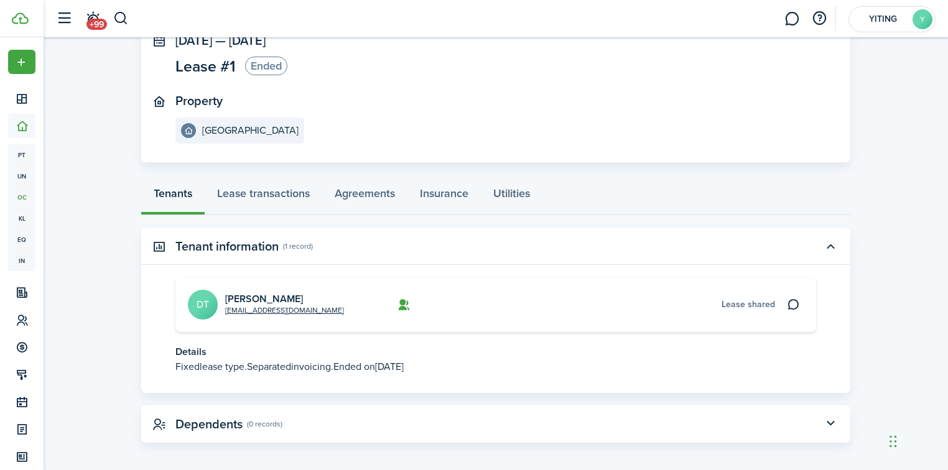
scroll to position [93, 0]
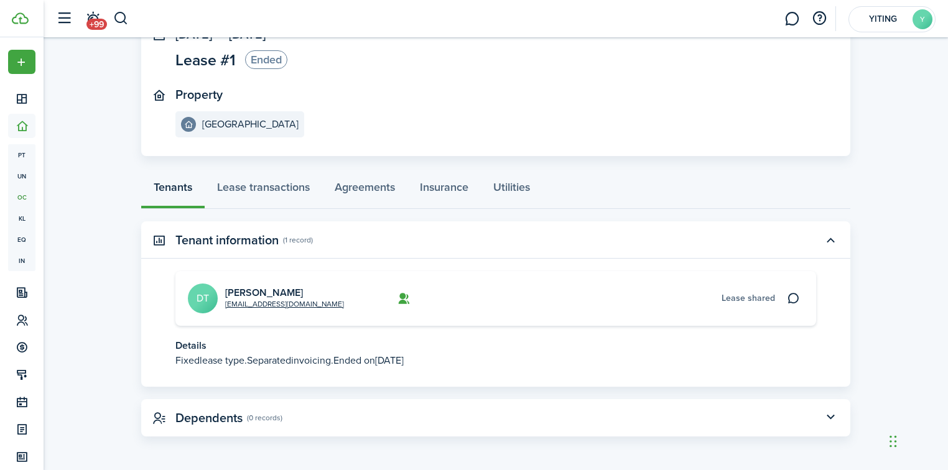
click at [811, 414] on panel-main-header "Dependents (0 records)" at bounding box center [495, 417] width 709 height 37
click at [837, 422] on button "button" at bounding box center [830, 418] width 21 height 21
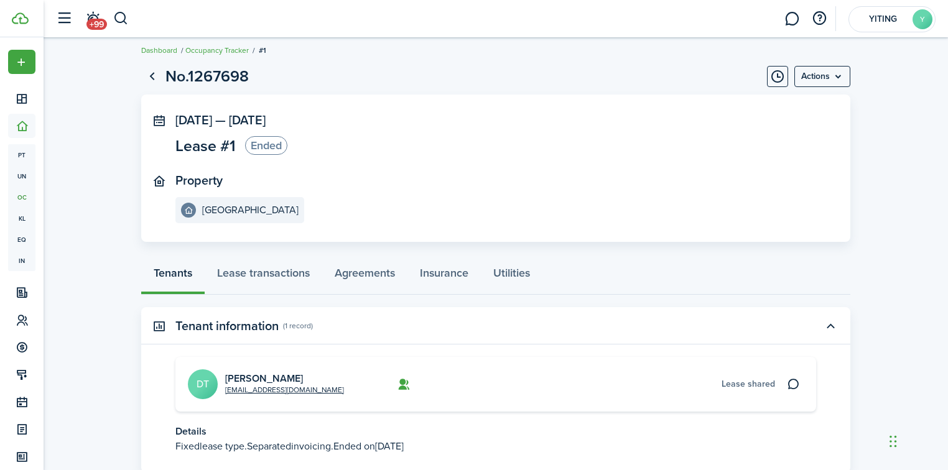
scroll to position [0, 0]
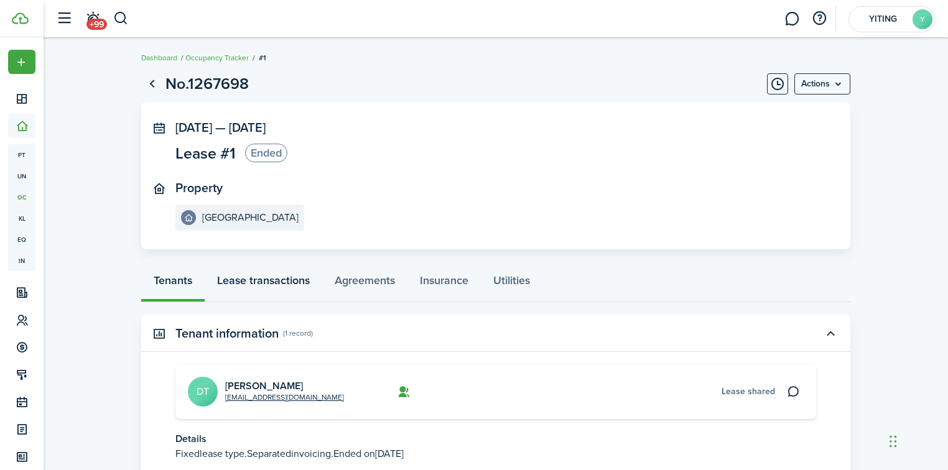
click at [231, 277] on link "Lease transactions" at bounding box center [264, 283] width 118 height 37
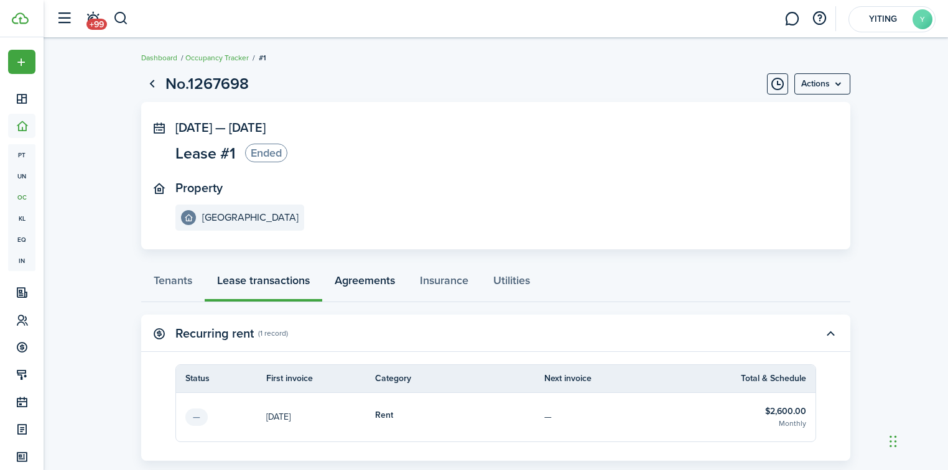
click at [349, 292] on link "Agreements" at bounding box center [364, 283] width 85 height 37
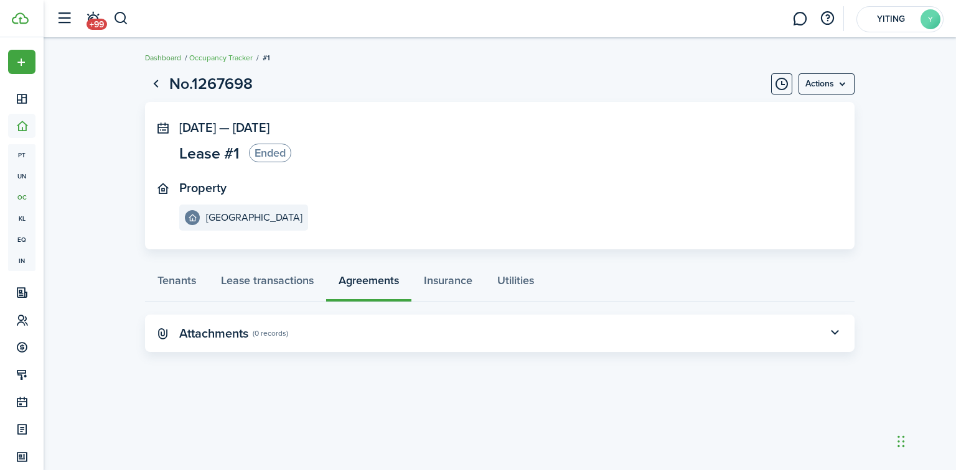
click at [162, 58] on link "Dashboard" at bounding box center [163, 57] width 36 height 11
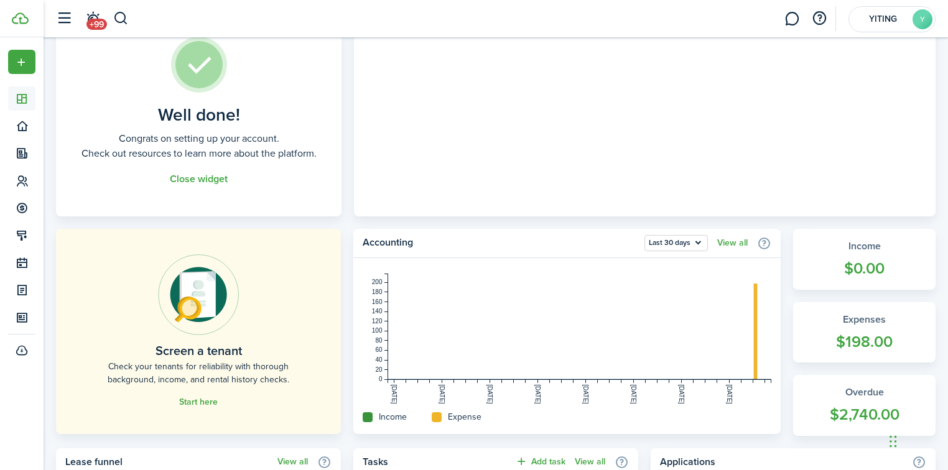
scroll to position [299, 0]
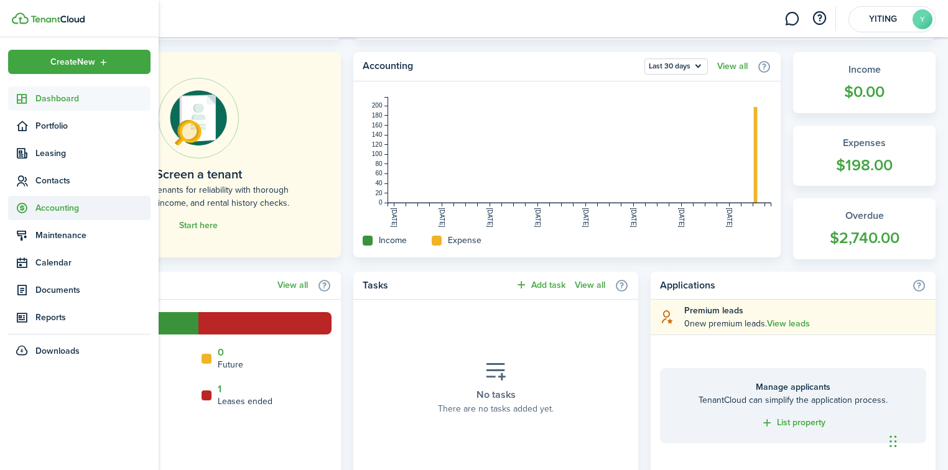
click at [60, 219] on span "Accounting" at bounding box center [79, 208] width 142 height 24
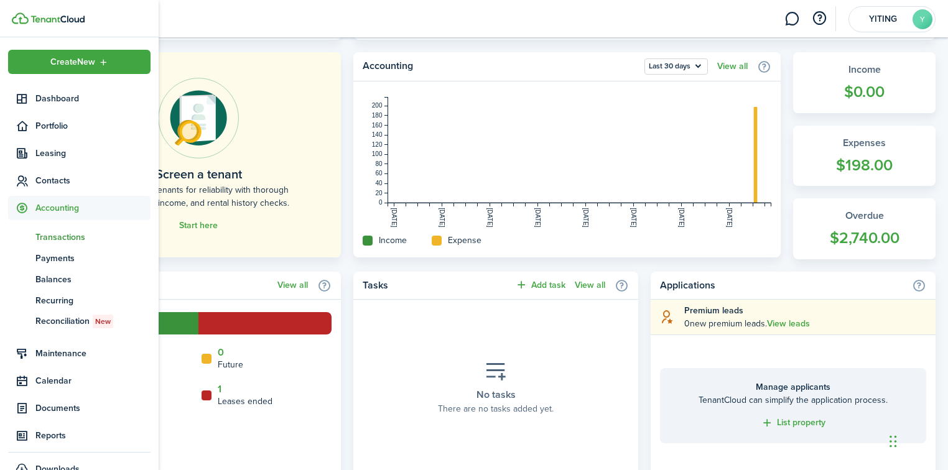
click at [57, 245] on link "tn Transactions" at bounding box center [79, 236] width 142 height 21
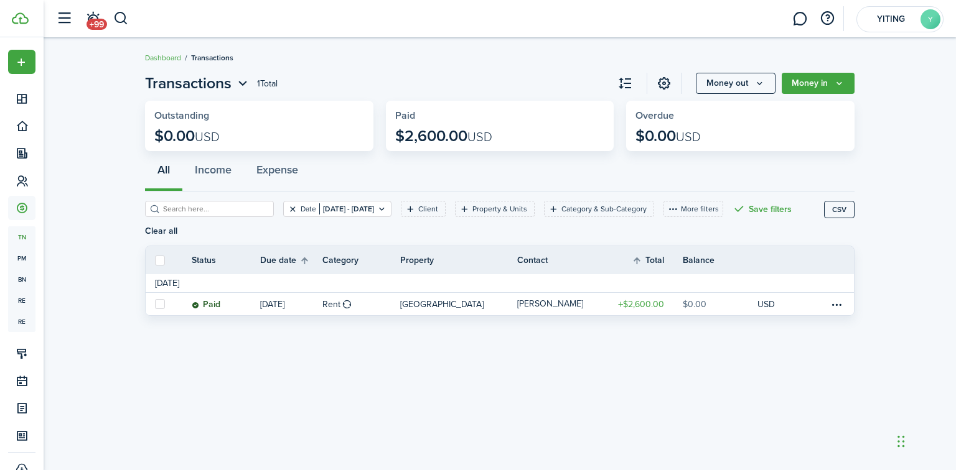
click at [287, 209] on button "Clear filter" at bounding box center [292, 209] width 11 height 10
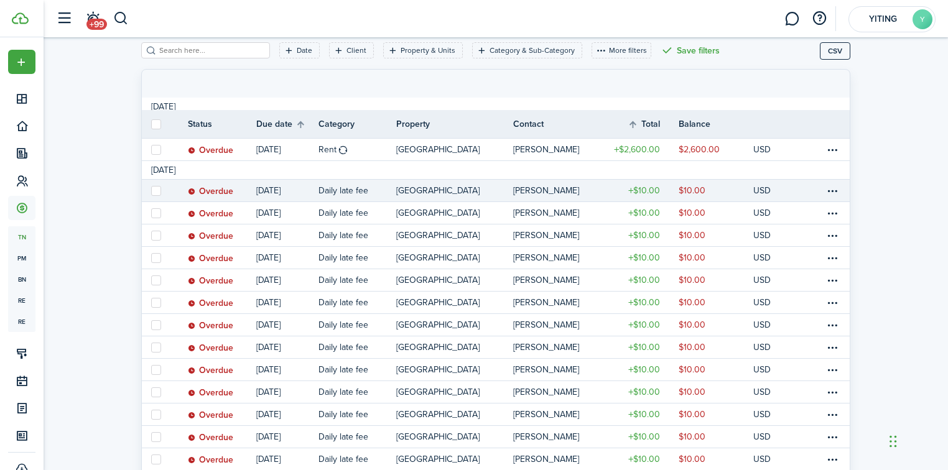
scroll to position [82, 0]
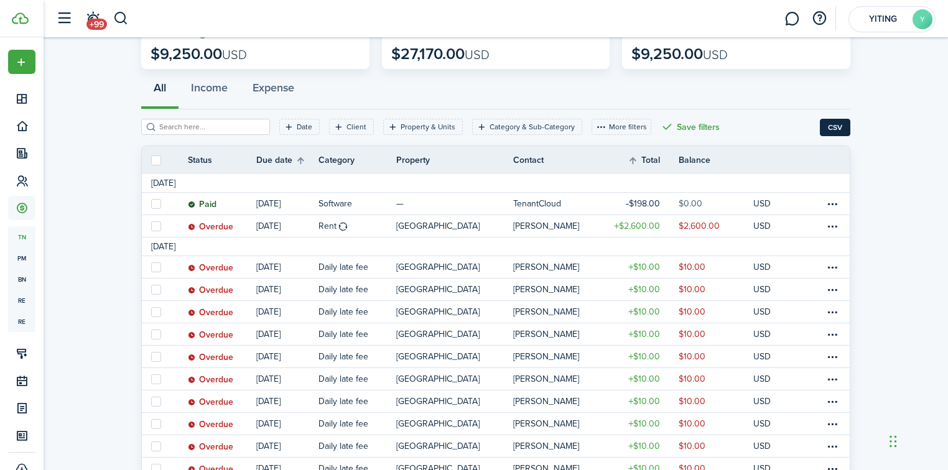
click at [824, 127] on button "CSV" at bounding box center [835, 127] width 30 height 17
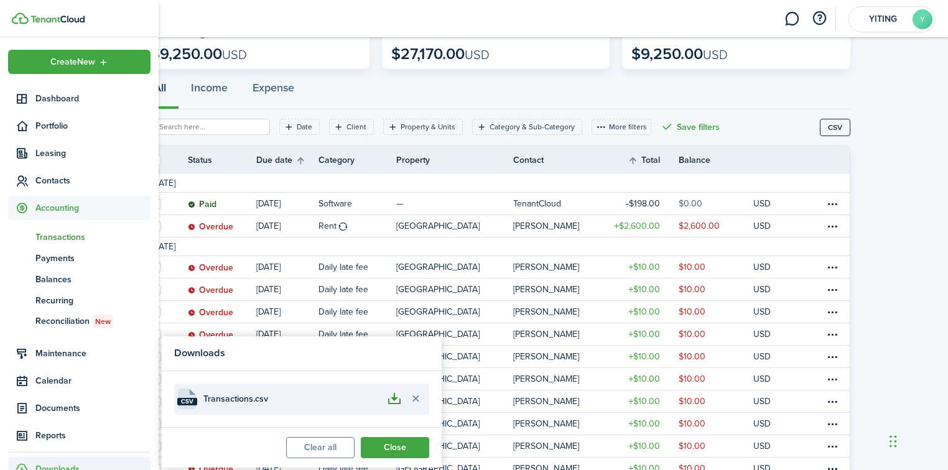
click at [393, 407] on button "button" at bounding box center [394, 399] width 21 height 21
click at [416, 398] on button "Delete file" at bounding box center [415, 399] width 21 height 21
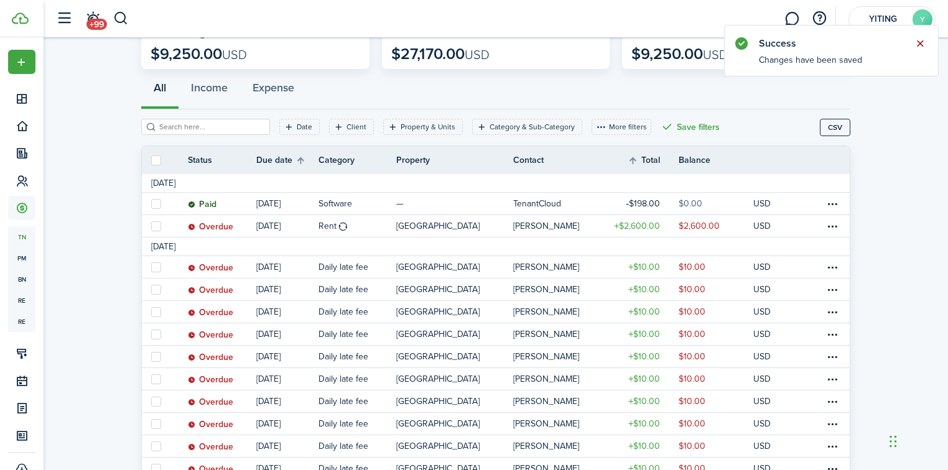
click at [921, 43] on button "Close notify" at bounding box center [919, 43] width 17 height 17
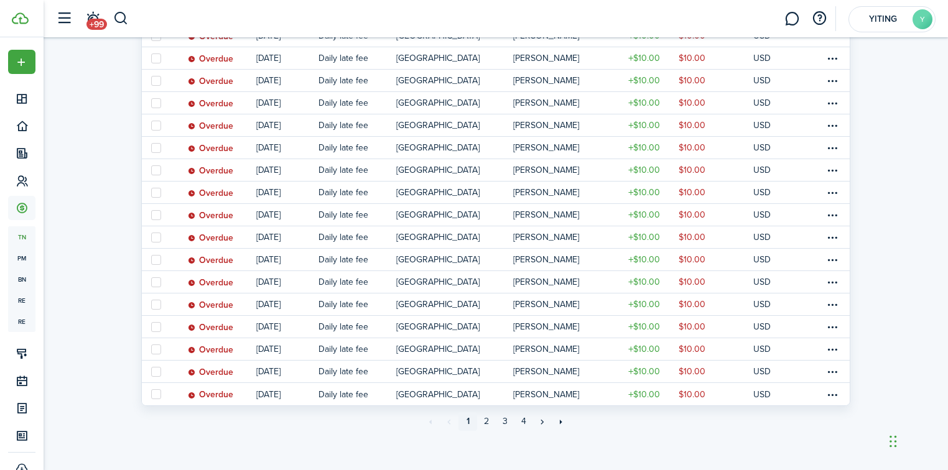
scroll to position [1028, 0]
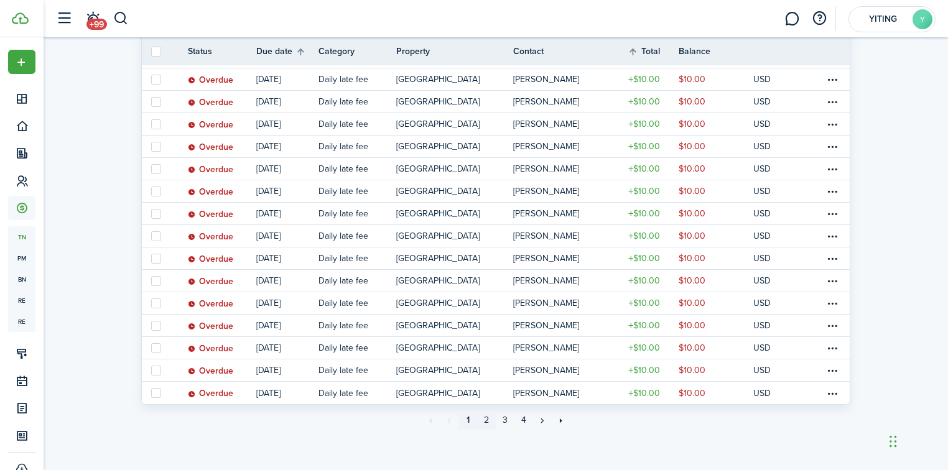
click at [485, 419] on link "2" at bounding box center [486, 420] width 19 height 19
